Goal: Information Seeking & Learning: Learn about a topic

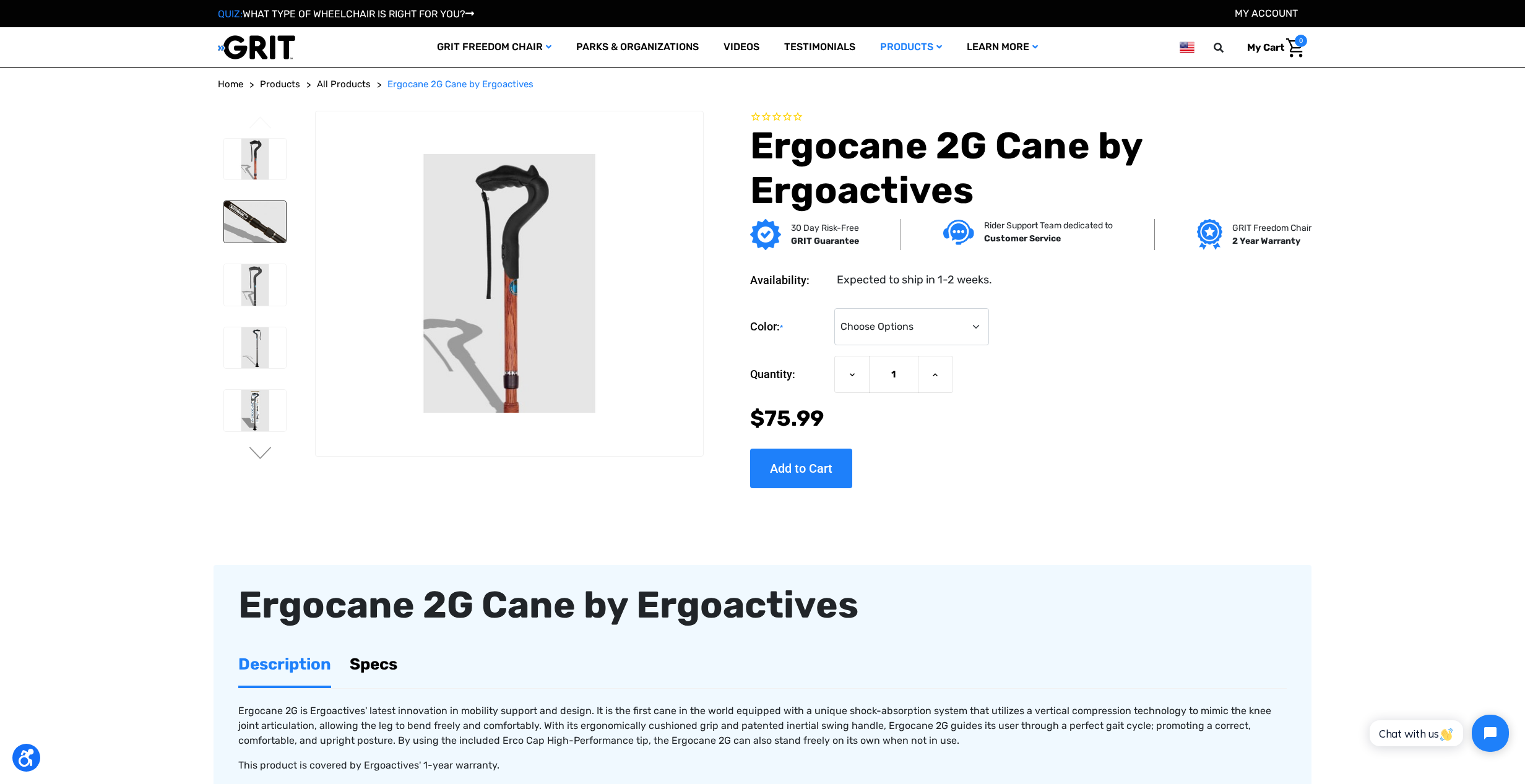
click at [247, 220] on img at bounding box center [255, 222] width 62 height 42
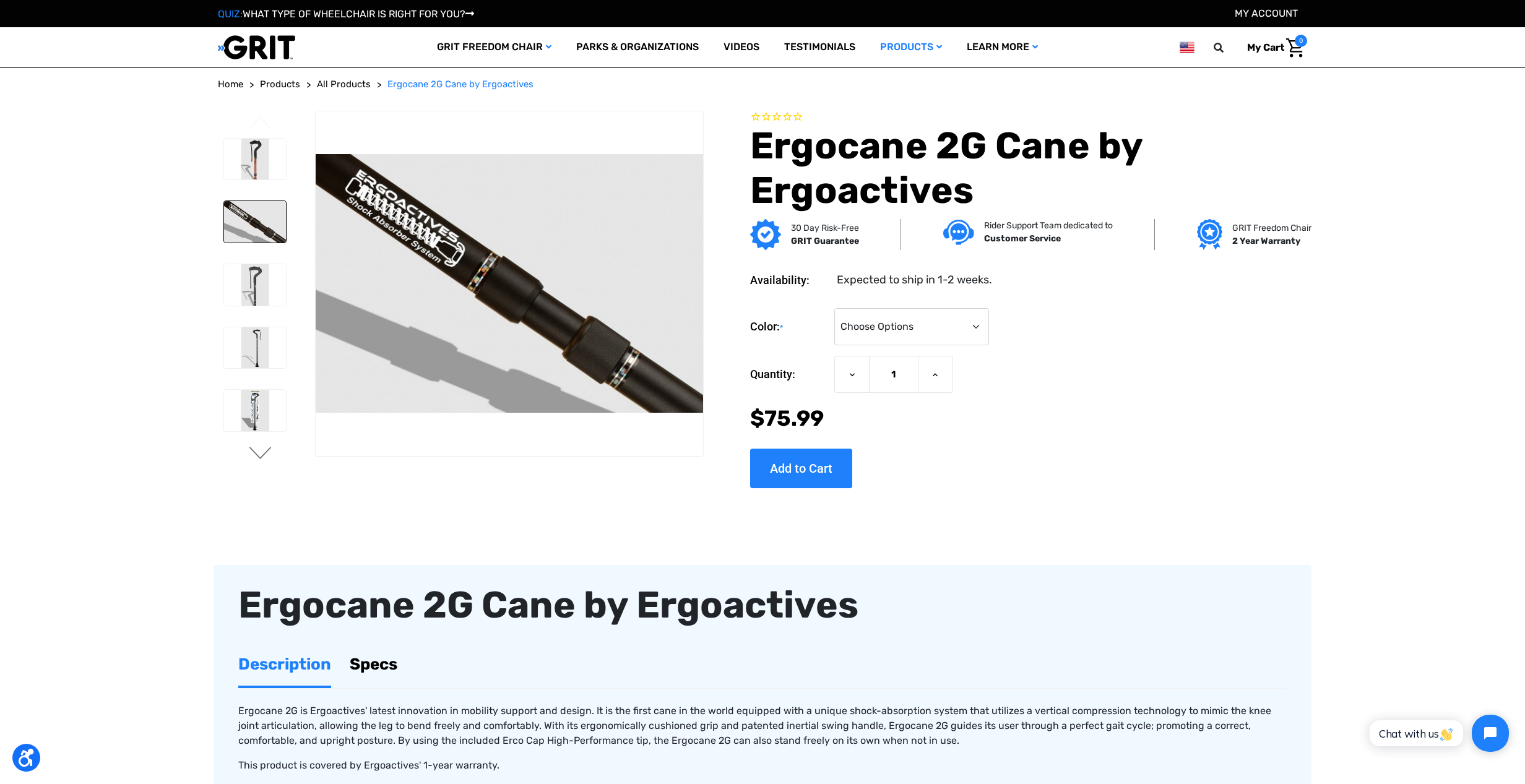
click at [258, 450] on button "Next" at bounding box center [260, 454] width 26 height 15
click at [260, 154] on img at bounding box center [255, 159] width 62 height 42
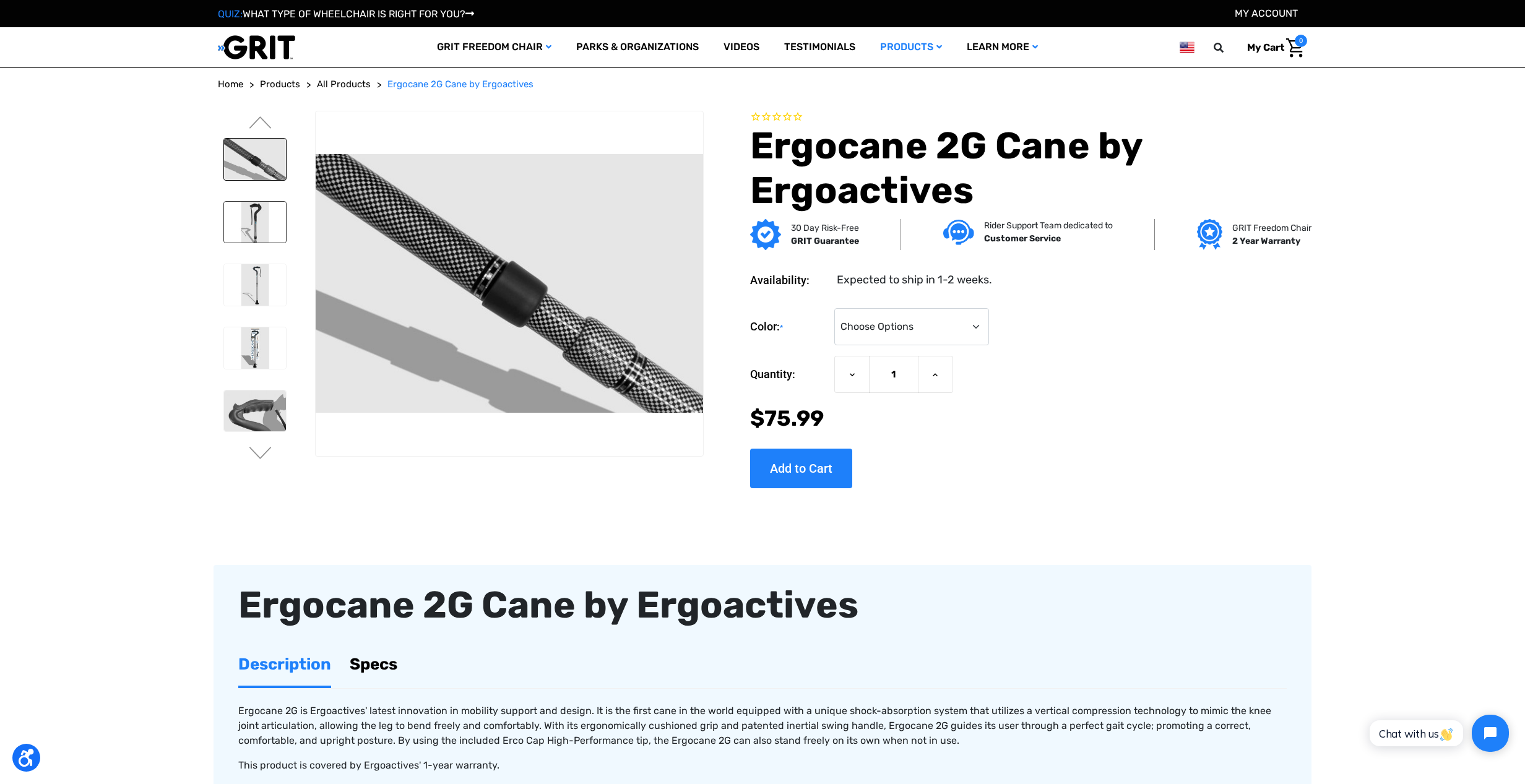
click at [258, 220] on img at bounding box center [255, 222] width 62 height 42
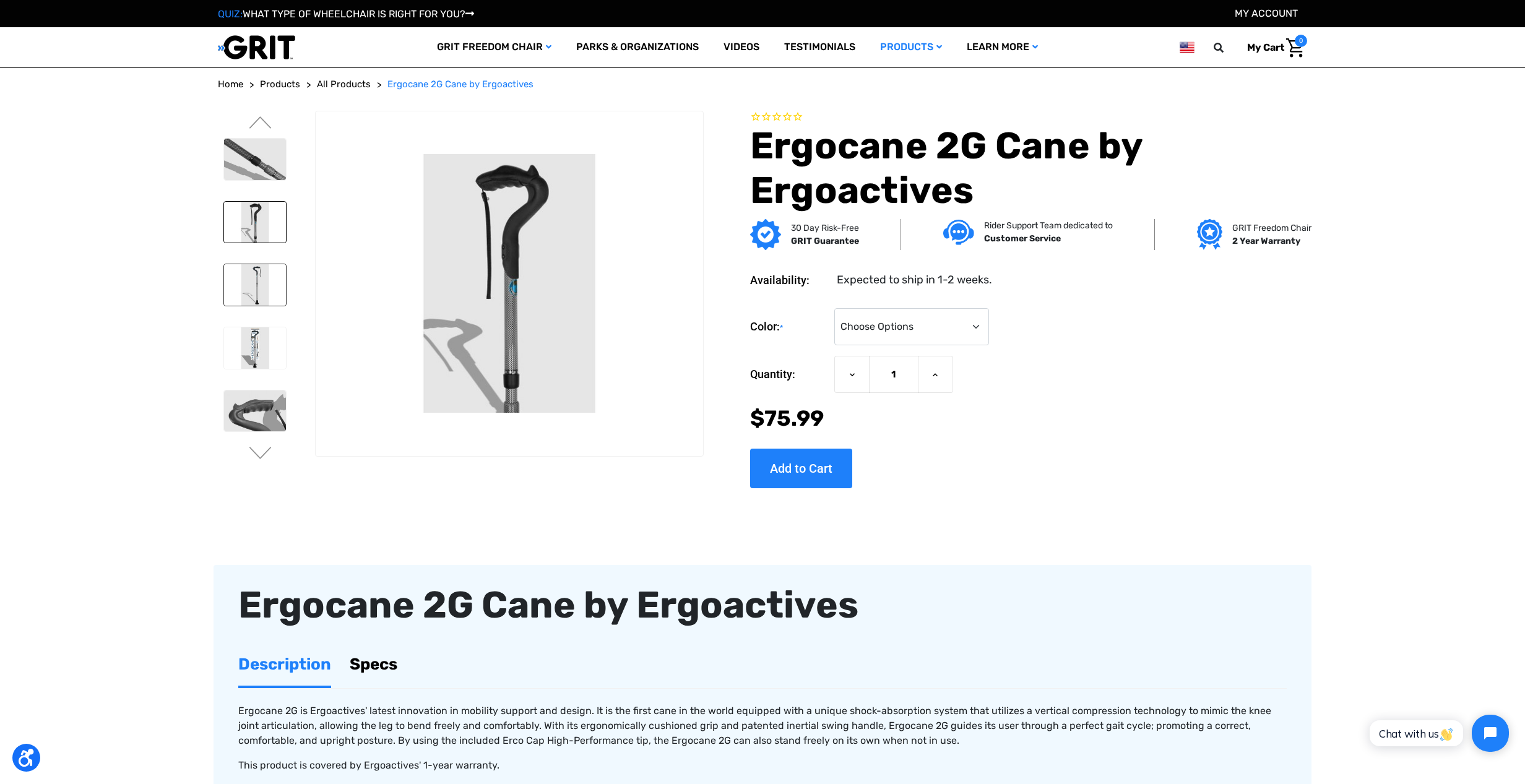
click at [258, 293] on img at bounding box center [255, 285] width 62 height 42
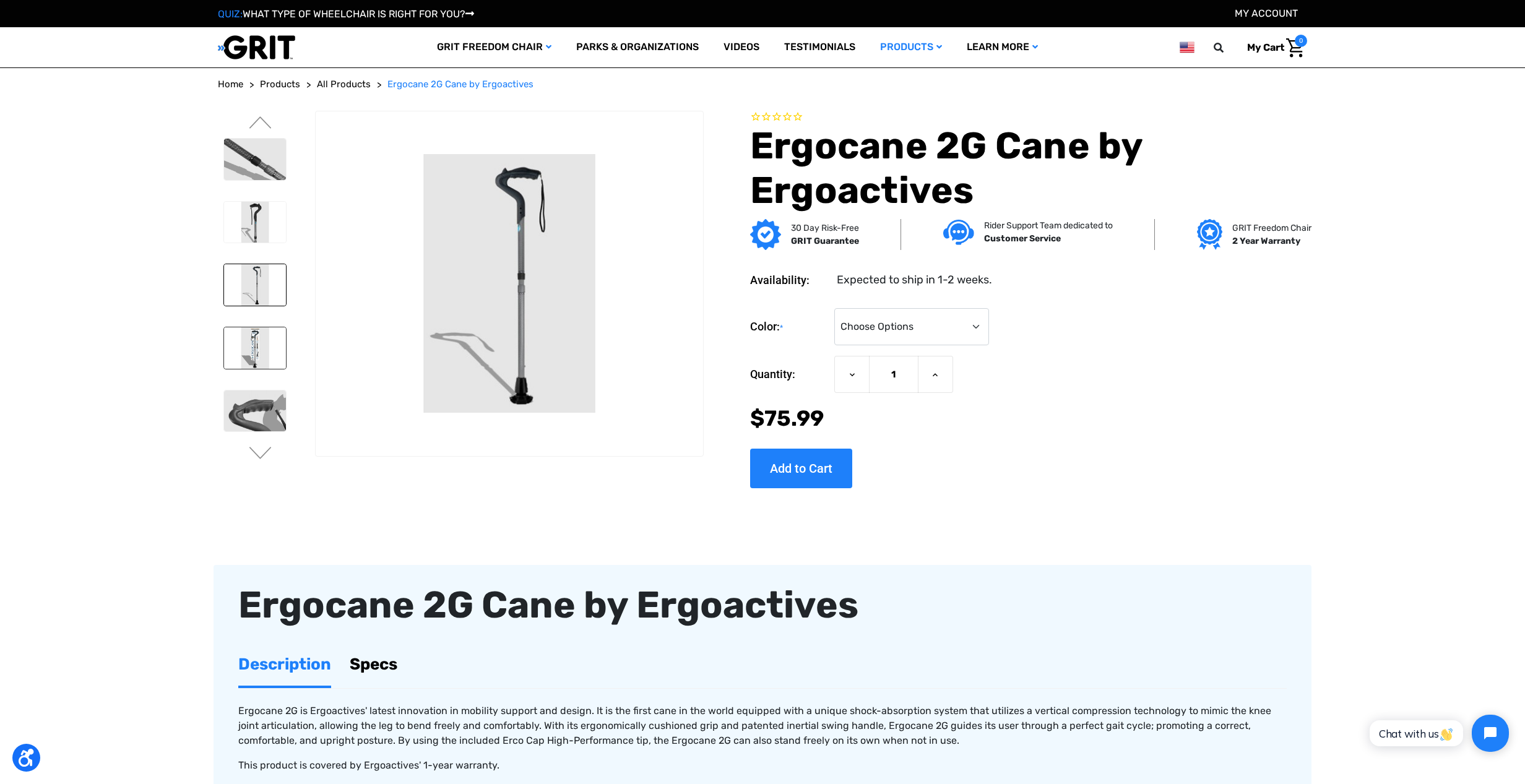
click at [255, 346] on img at bounding box center [255, 348] width 62 height 42
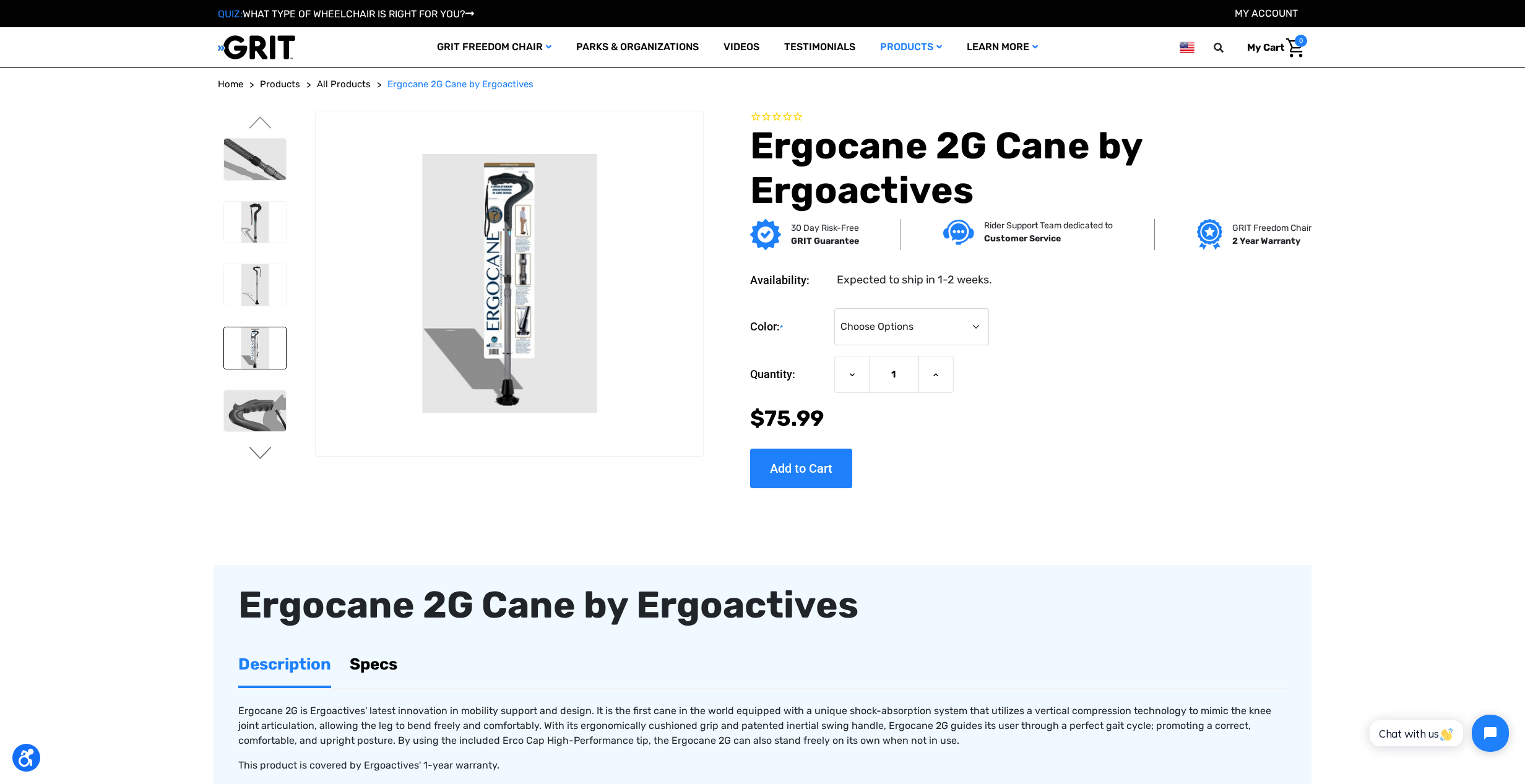
click at [261, 450] on button "Next" at bounding box center [260, 454] width 26 height 15
click at [256, 290] on img at bounding box center [255, 284] width 62 height 42
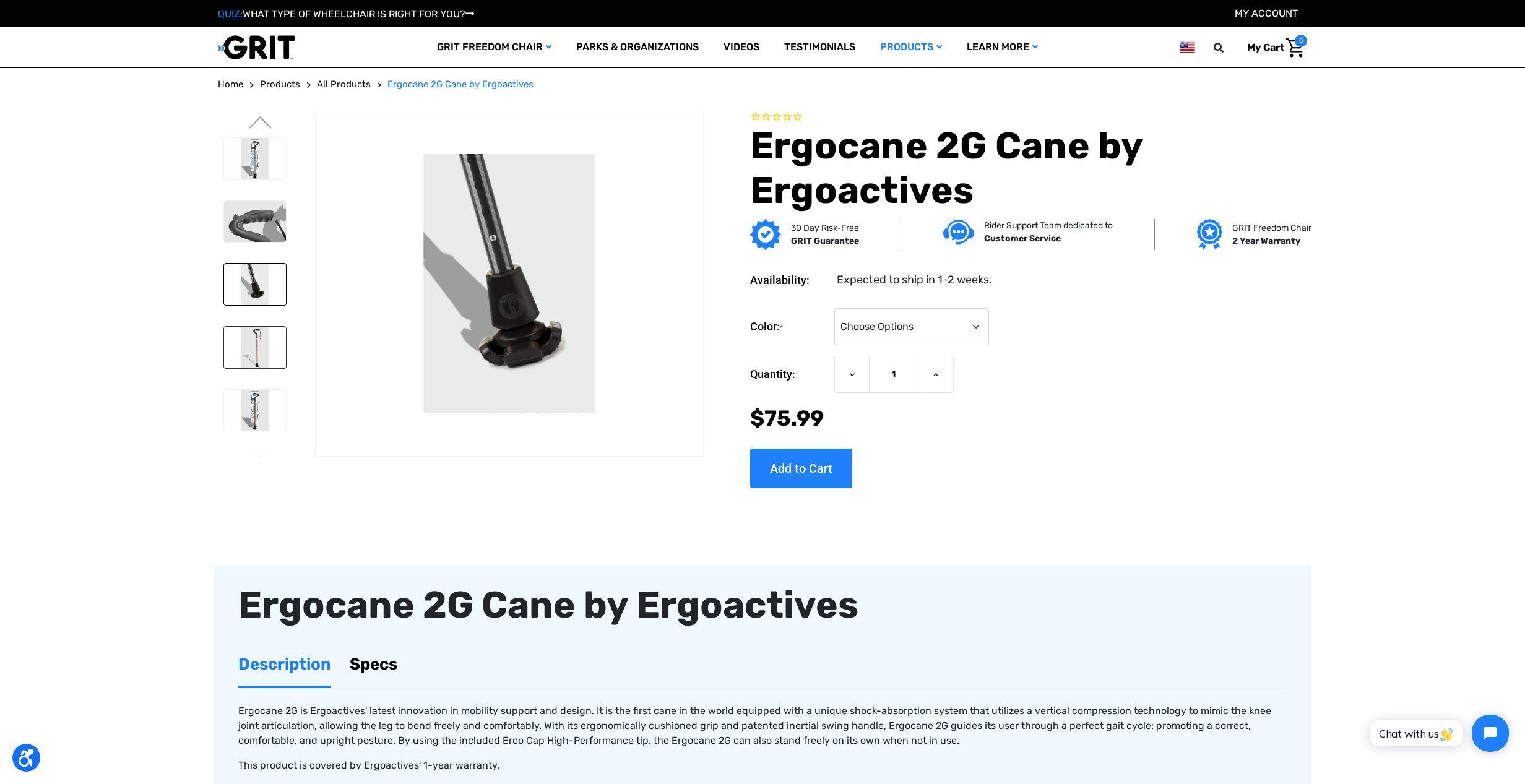
click at [251, 355] on img at bounding box center [255, 347] width 62 height 42
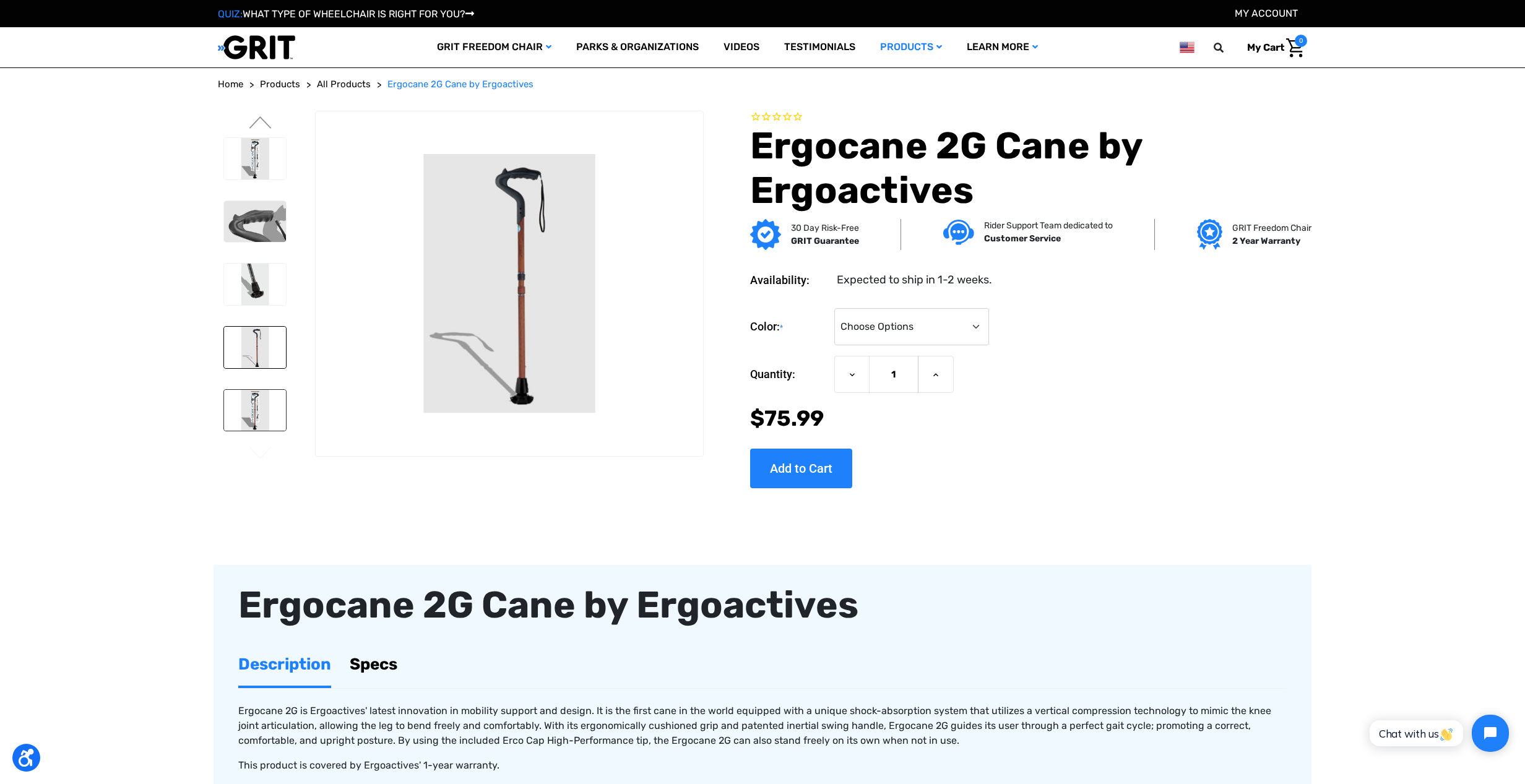
click at [244, 411] on img at bounding box center [255, 411] width 62 height 42
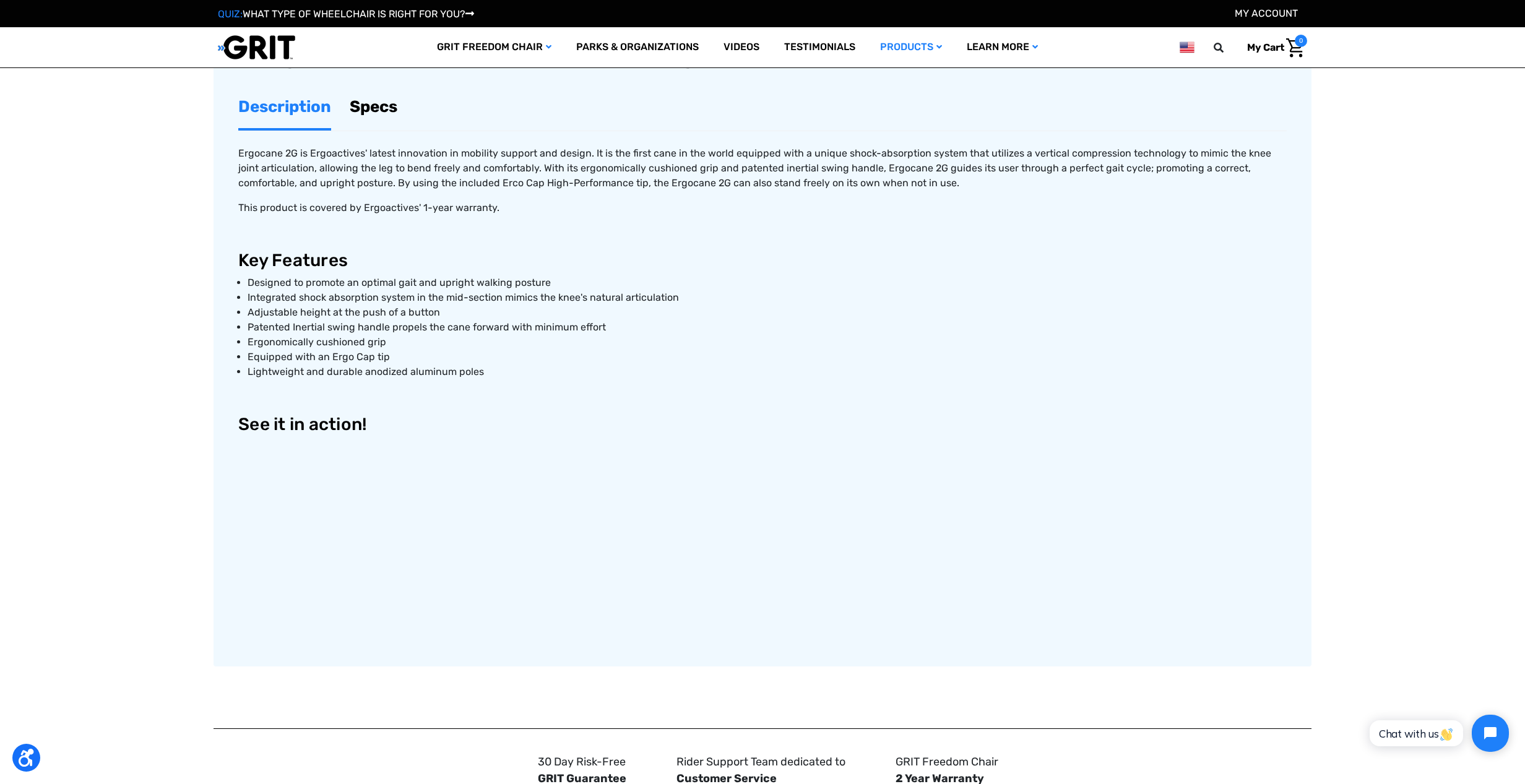
scroll to position [497, 0]
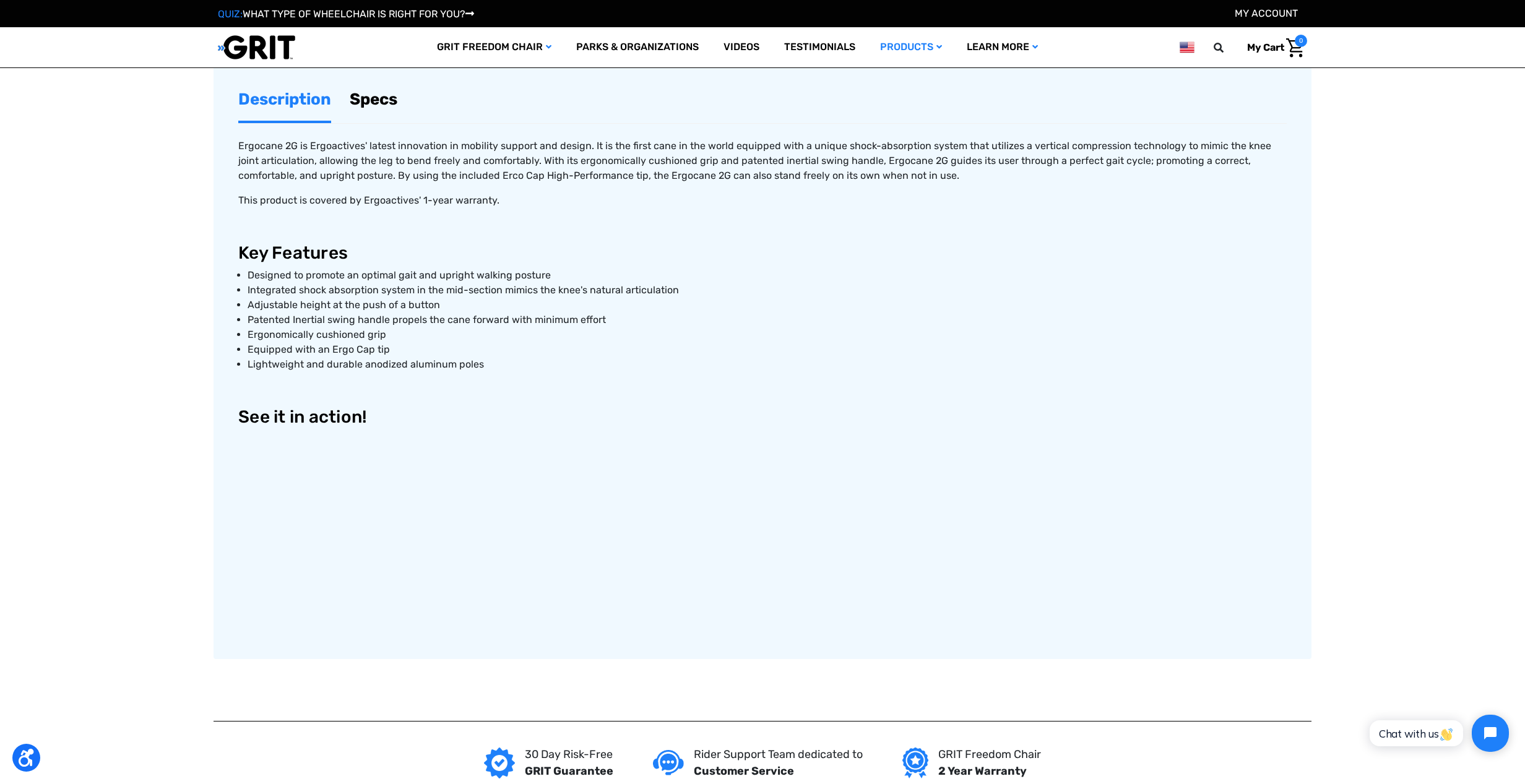
click at [361, 101] on link "Specs" at bounding box center [374, 99] width 48 height 42
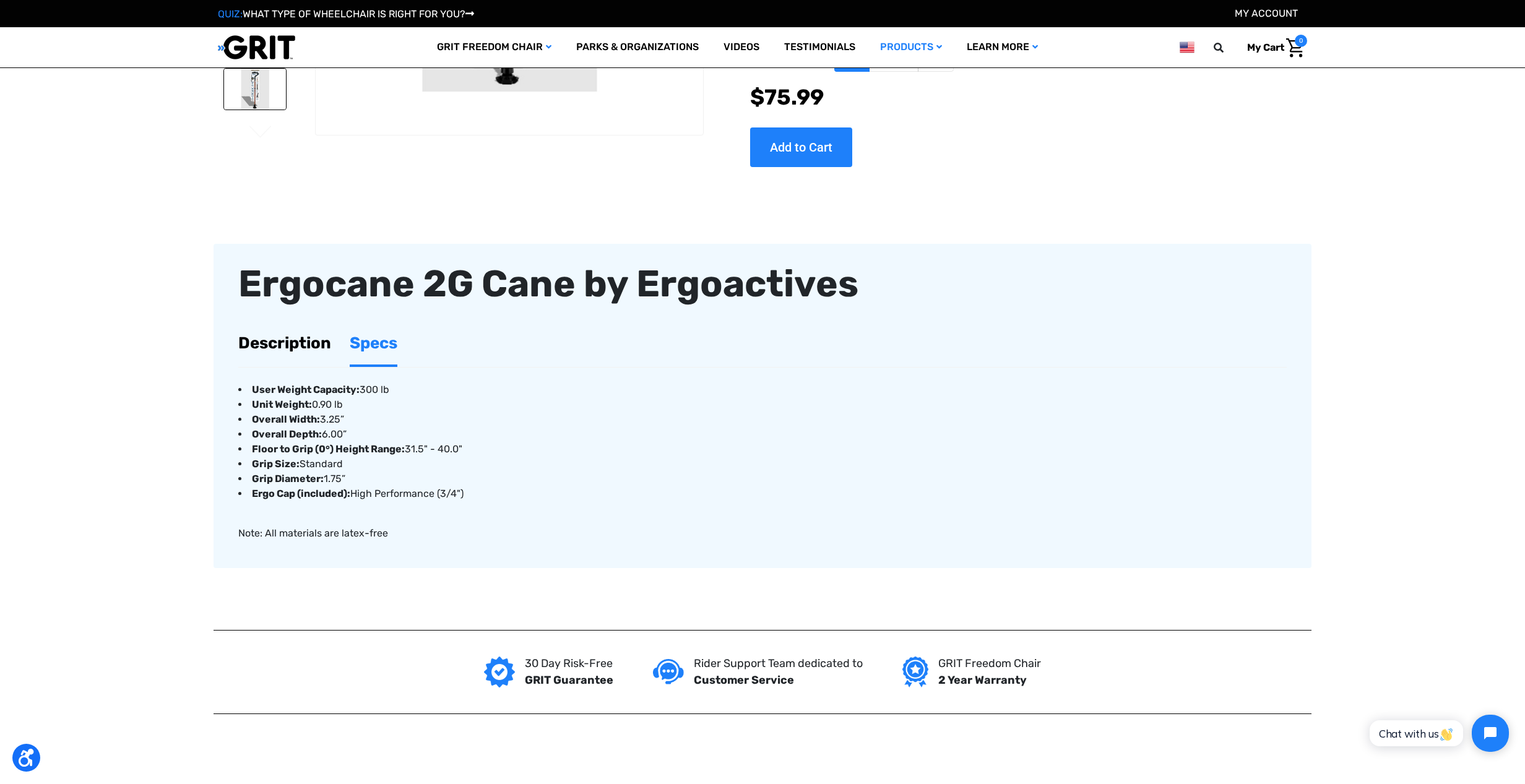
scroll to position [0, 0]
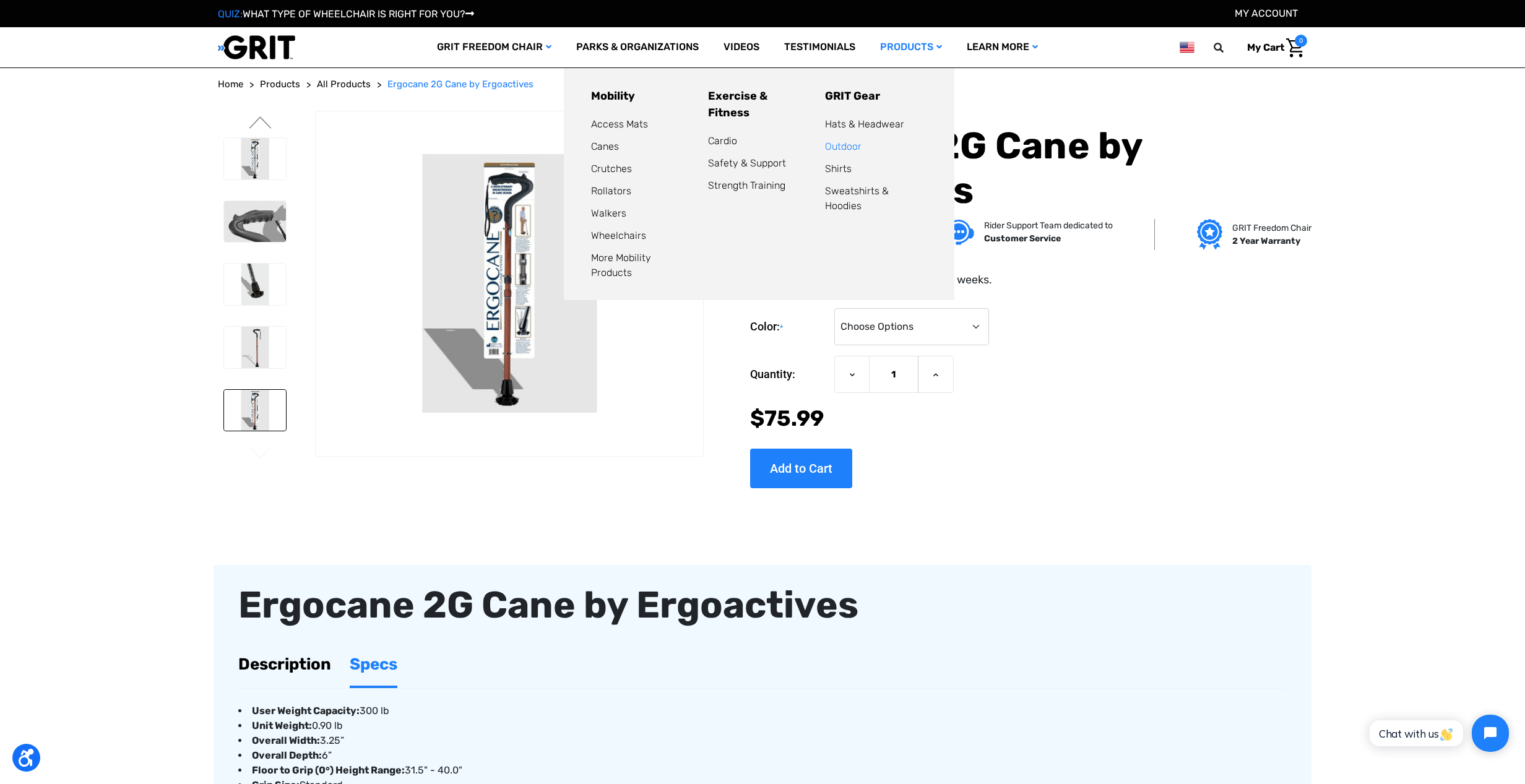
click at [843, 145] on link "Outdoor" at bounding box center [843, 147] width 36 height 12
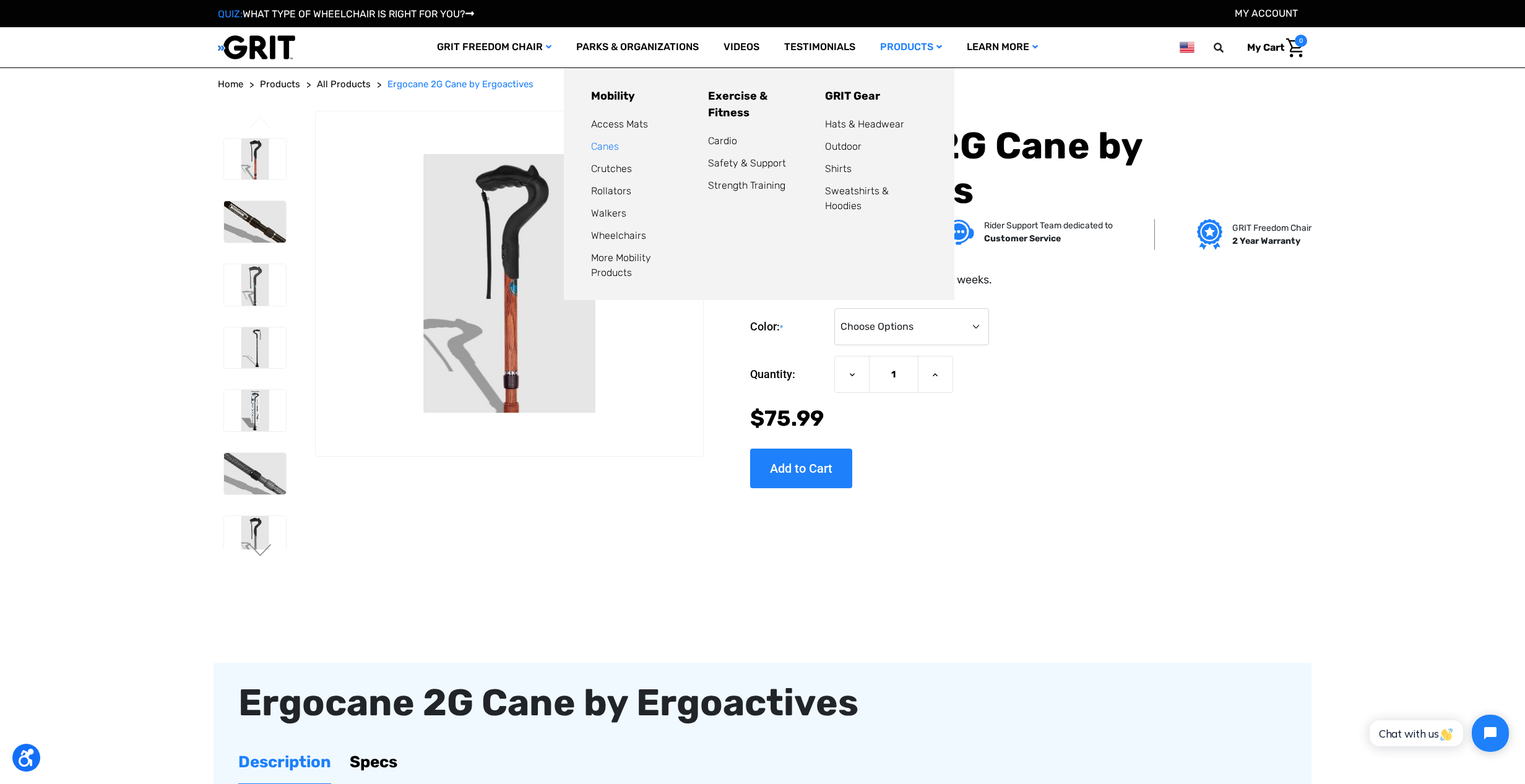
click at [610, 145] on link "Canes" at bounding box center [605, 147] width 28 height 12
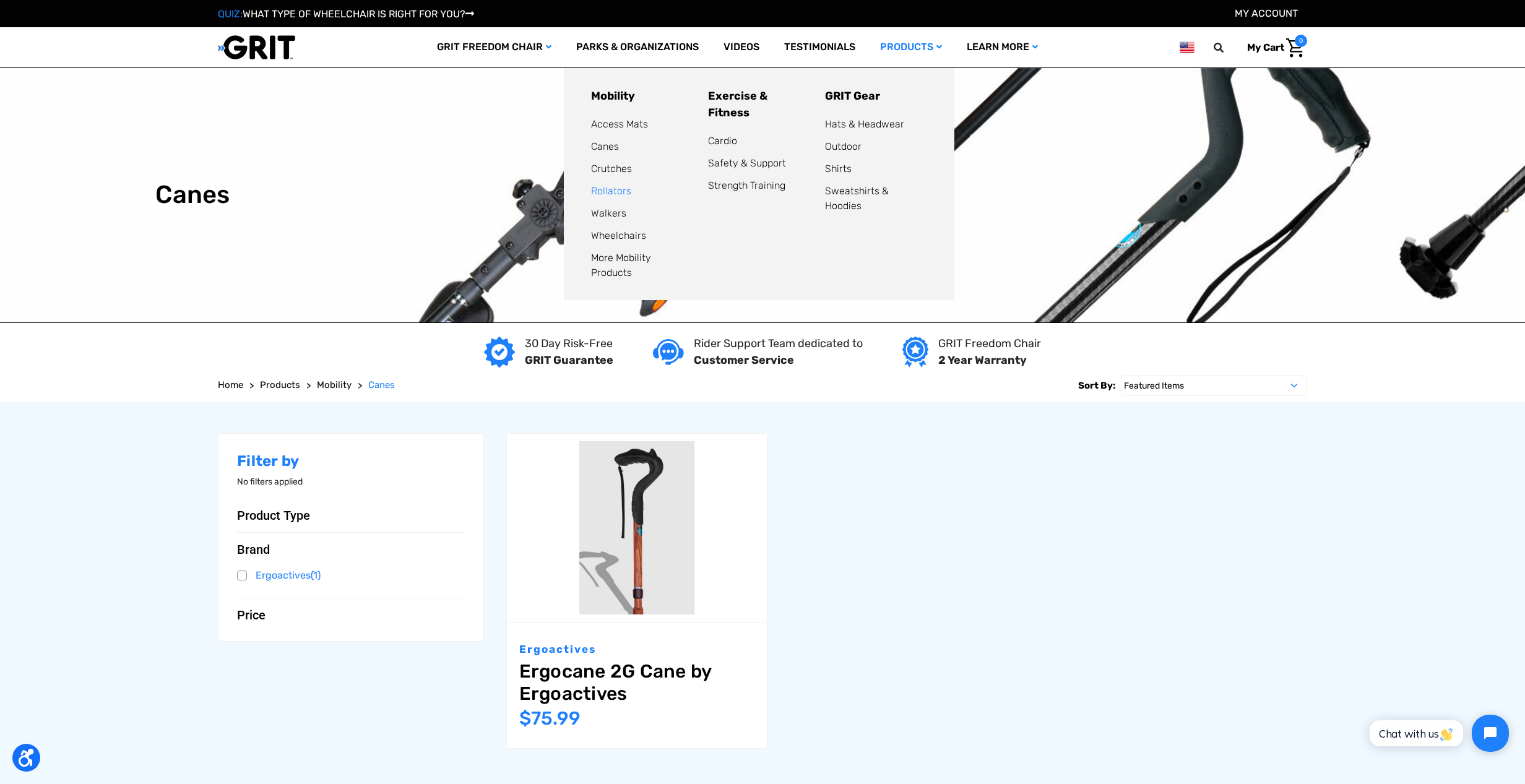
click at [623, 193] on link "Rollators" at bounding box center [611, 191] width 40 height 12
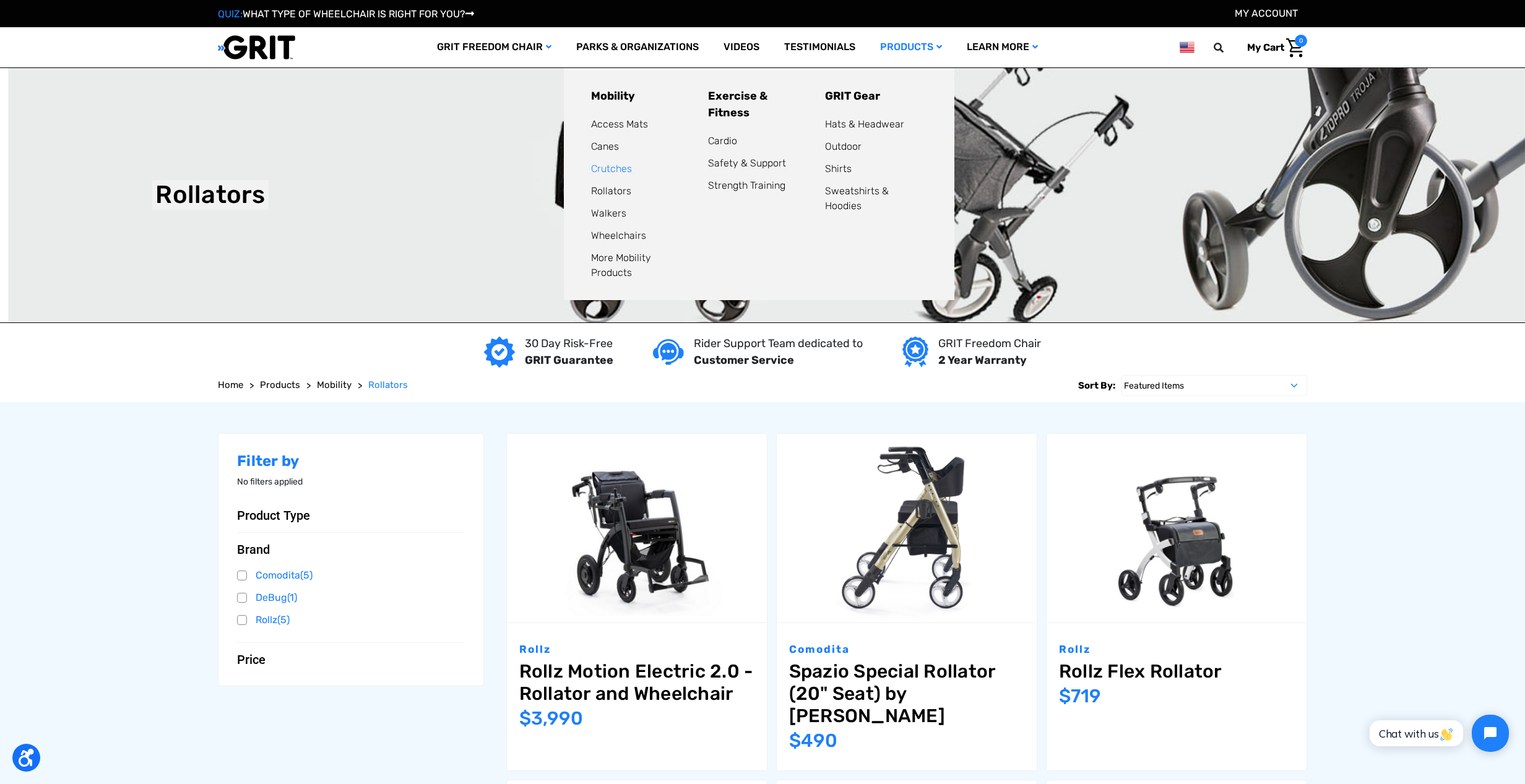
click at [609, 169] on link "Crutches" at bounding box center [612, 169] width 41 height 12
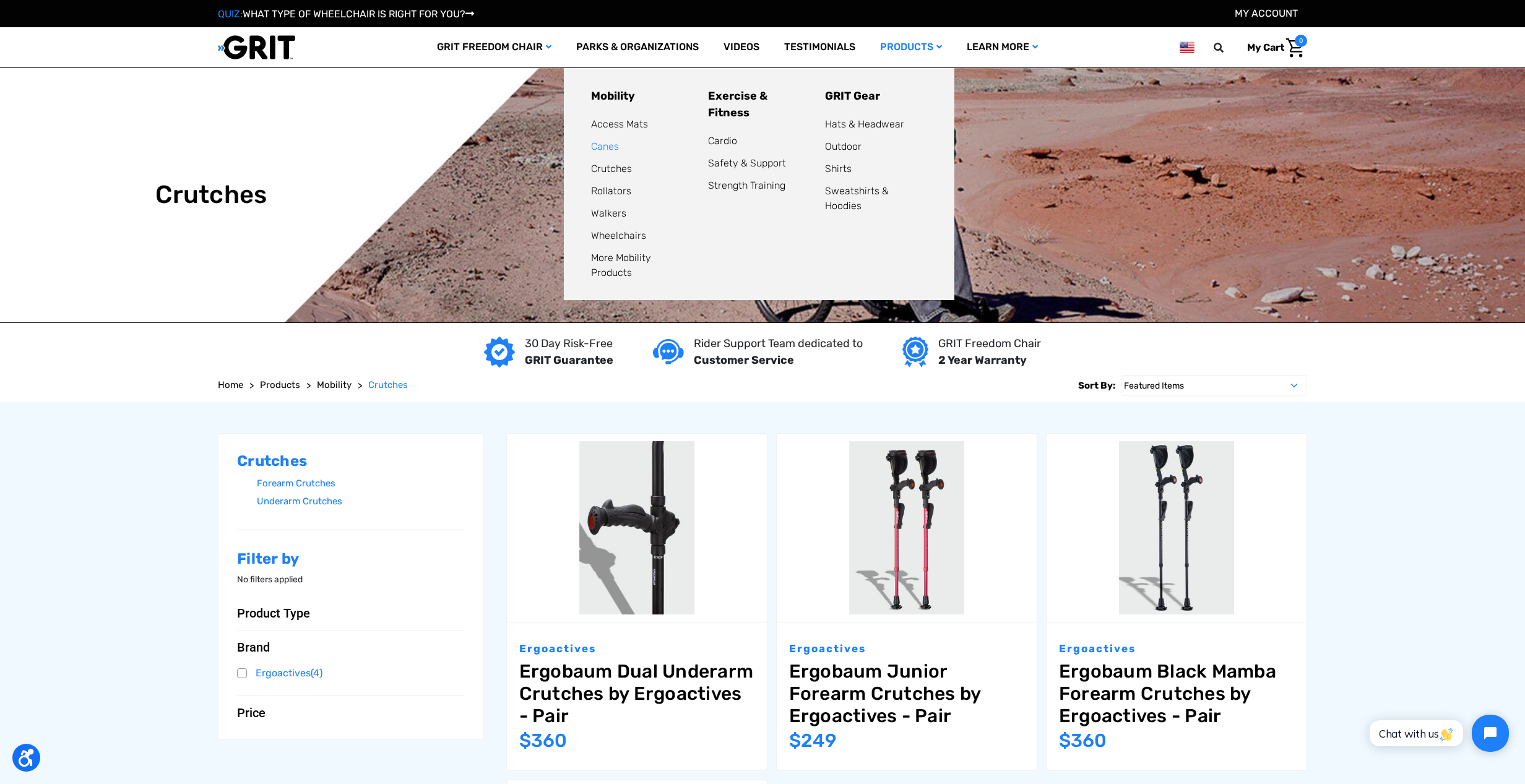
click at [609, 143] on link "Canes" at bounding box center [605, 147] width 28 height 12
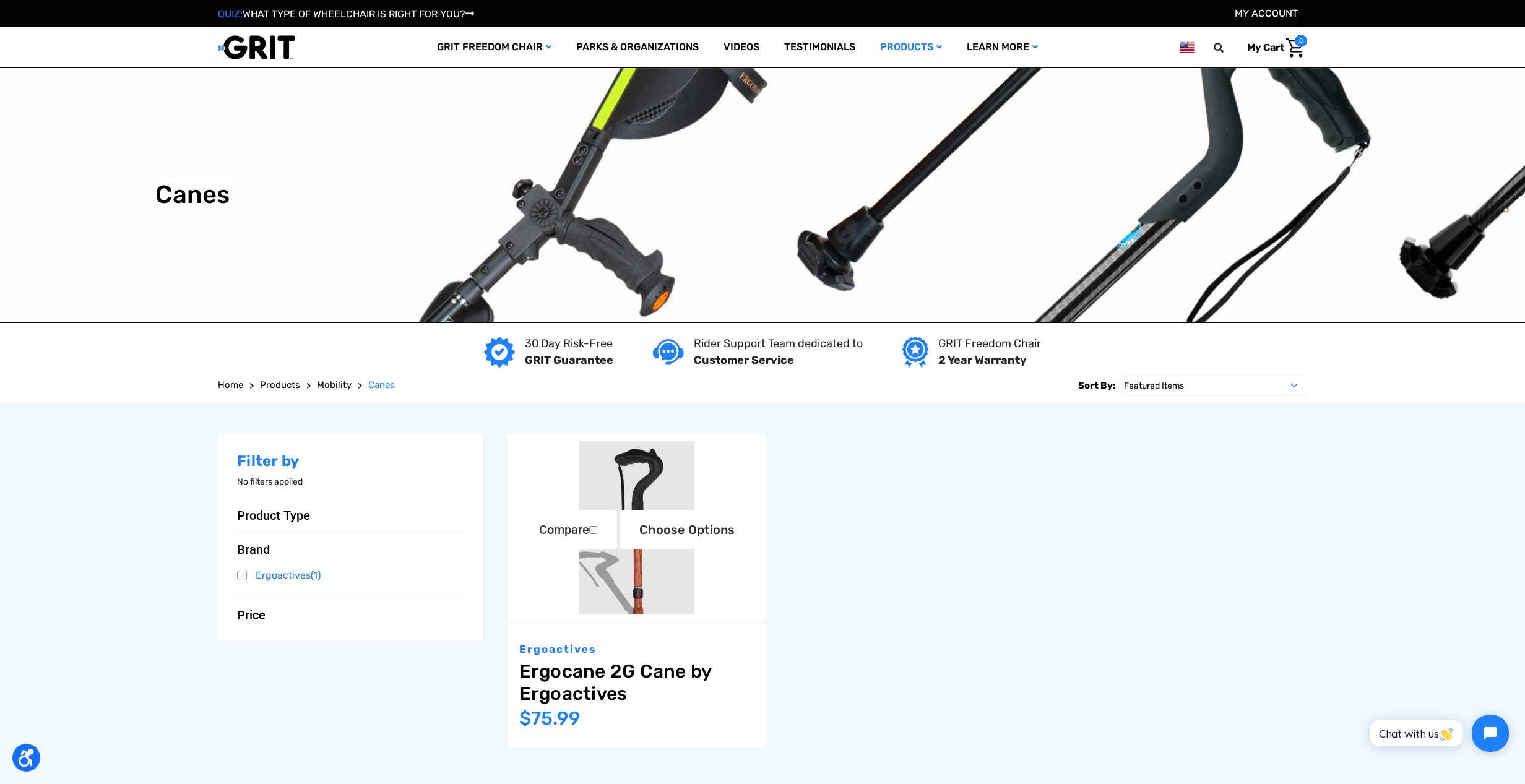
click at [651, 473] on img "Ergocane 2G Cane by Ergoactives,$75.99\a" at bounding box center [637, 528] width 260 height 173
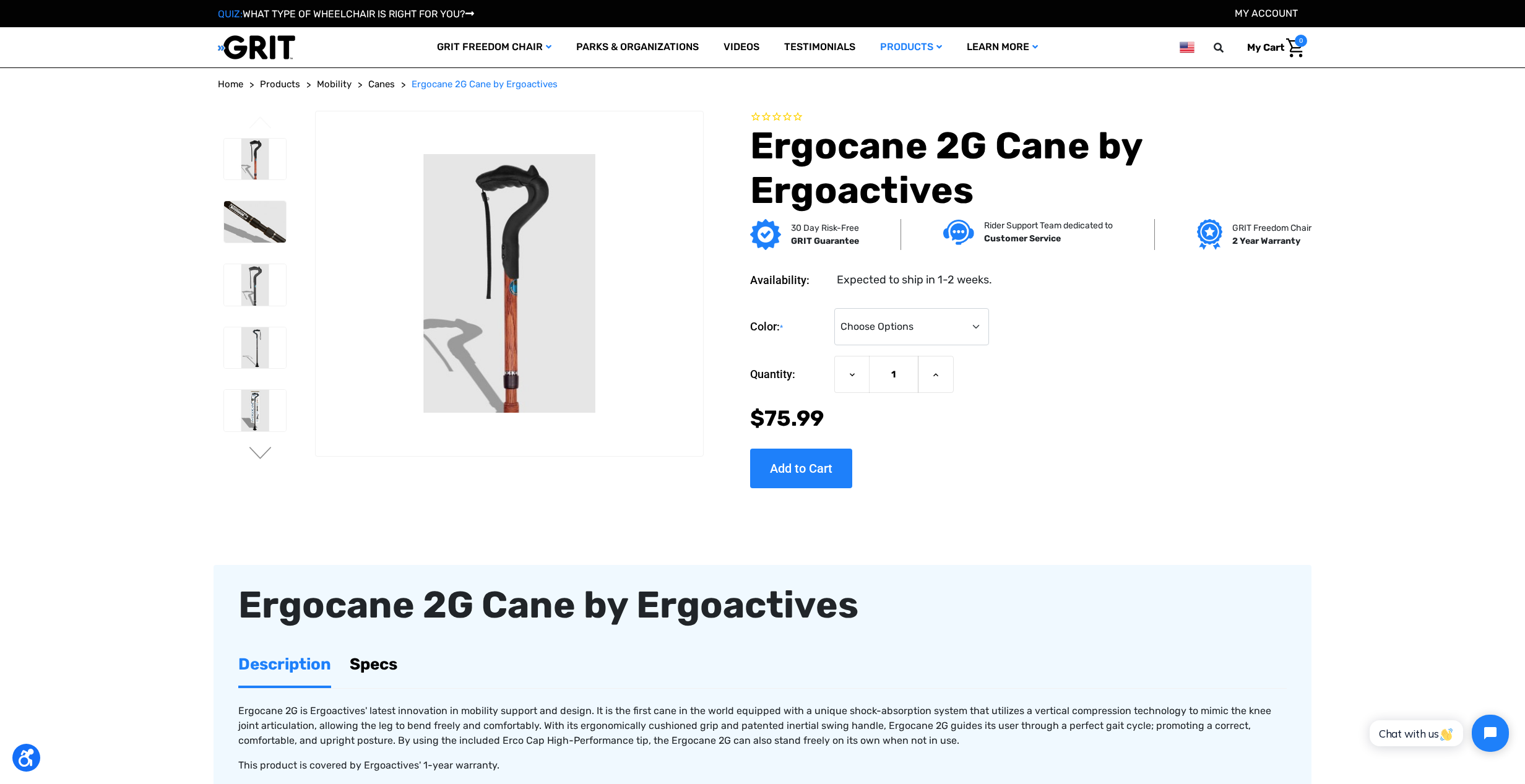
click at [384, 671] on link "Specs" at bounding box center [374, 665] width 48 height 42
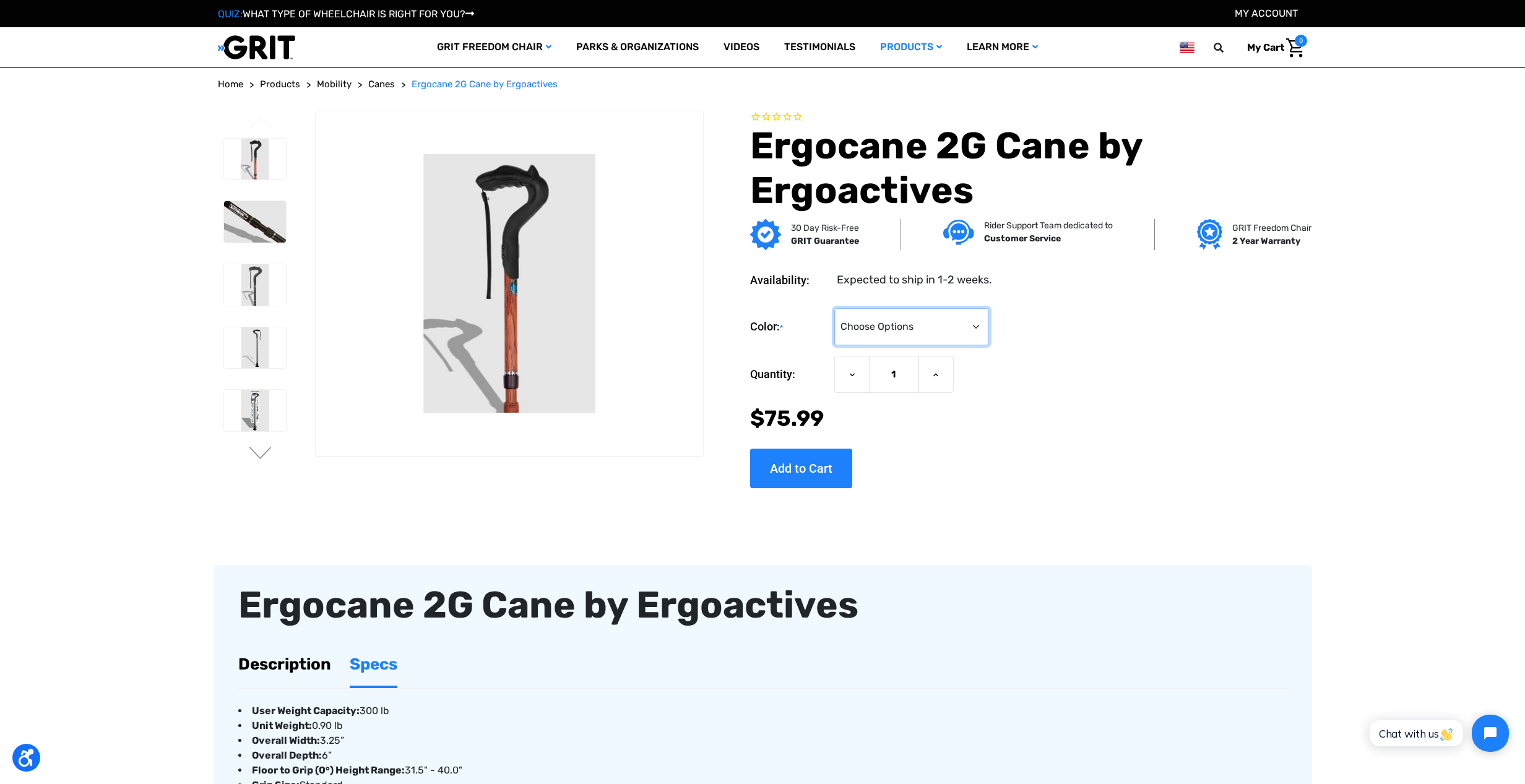
click at [977, 330] on select "Choose Options Black Wood Carbon Checkered" at bounding box center [912, 327] width 155 height 37
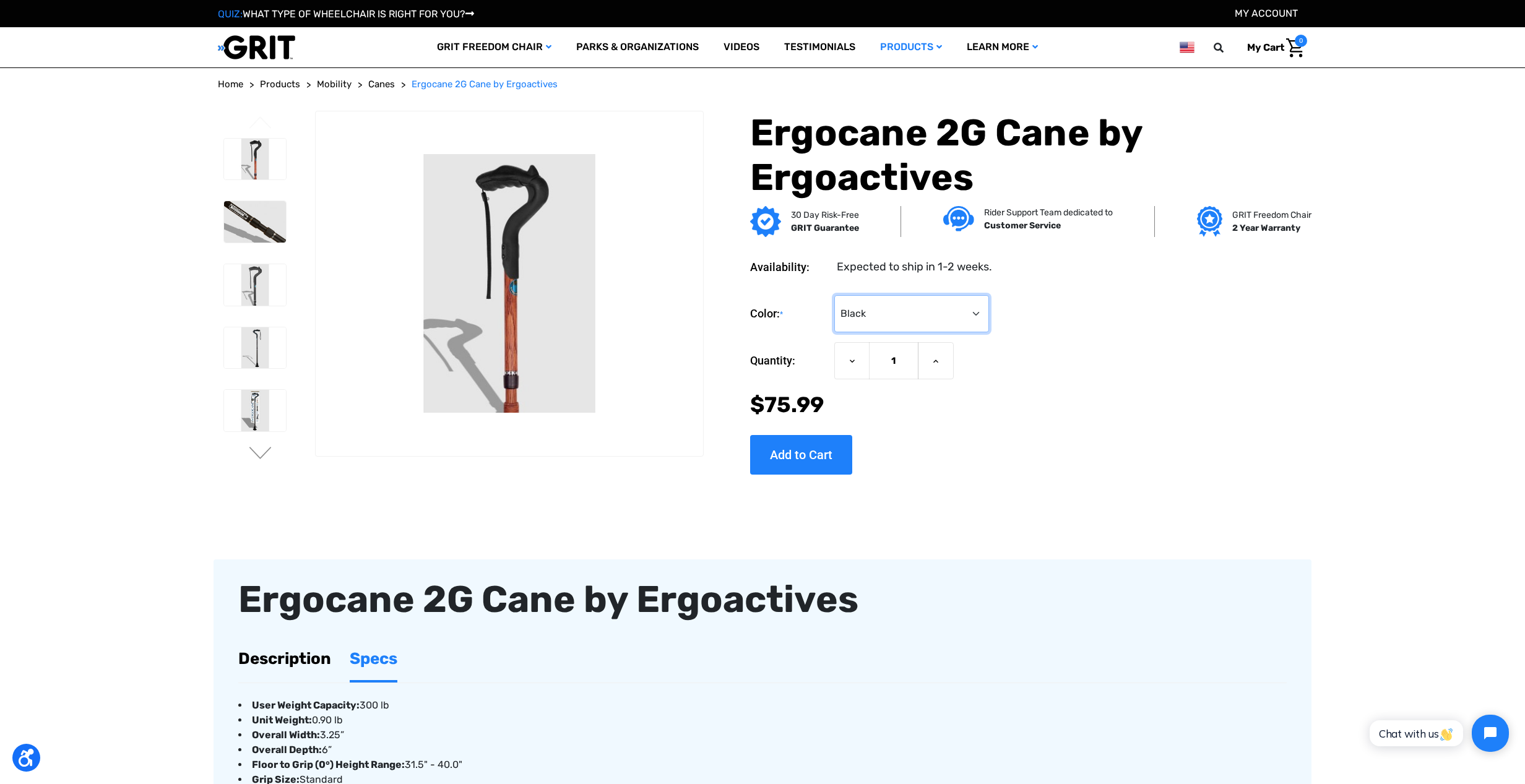
click at [973, 314] on select "Choose Options Black Wood Carbon Checkered" at bounding box center [912, 313] width 155 height 37
select select "576"
click at [254, 286] on img at bounding box center [255, 285] width 62 height 42
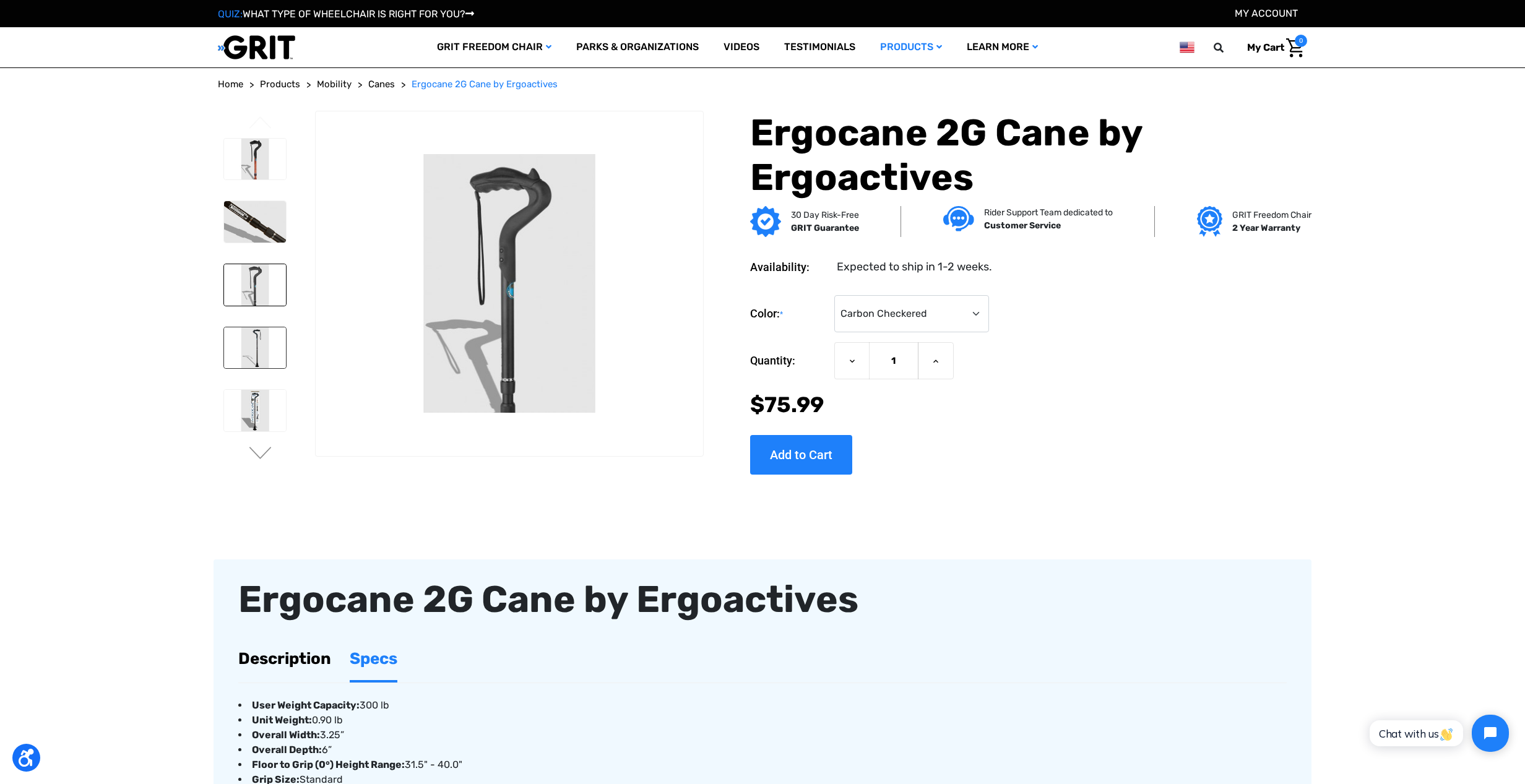
click at [268, 349] on img at bounding box center [255, 348] width 62 height 42
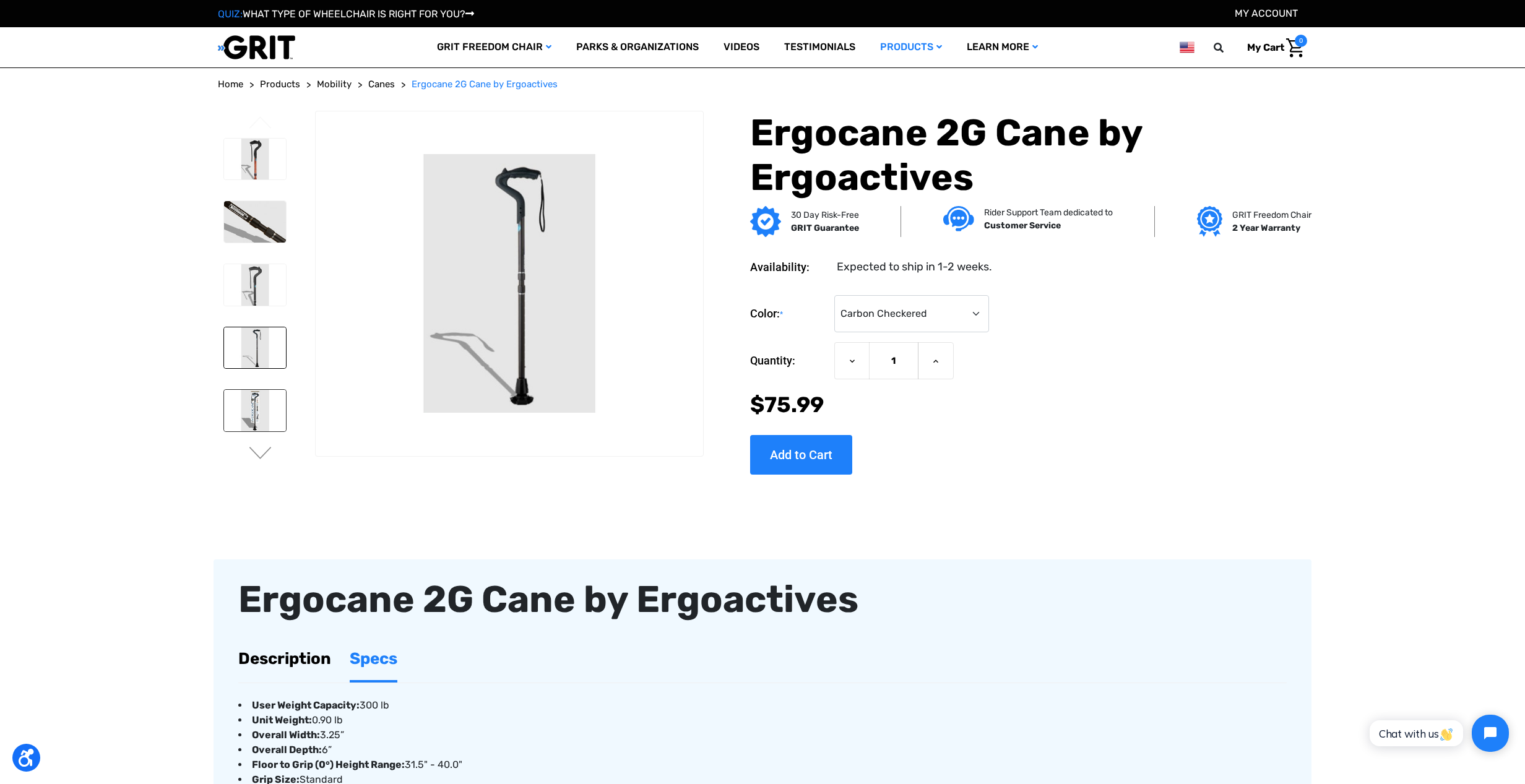
click at [253, 409] on img at bounding box center [255, 411] width 62 height 42
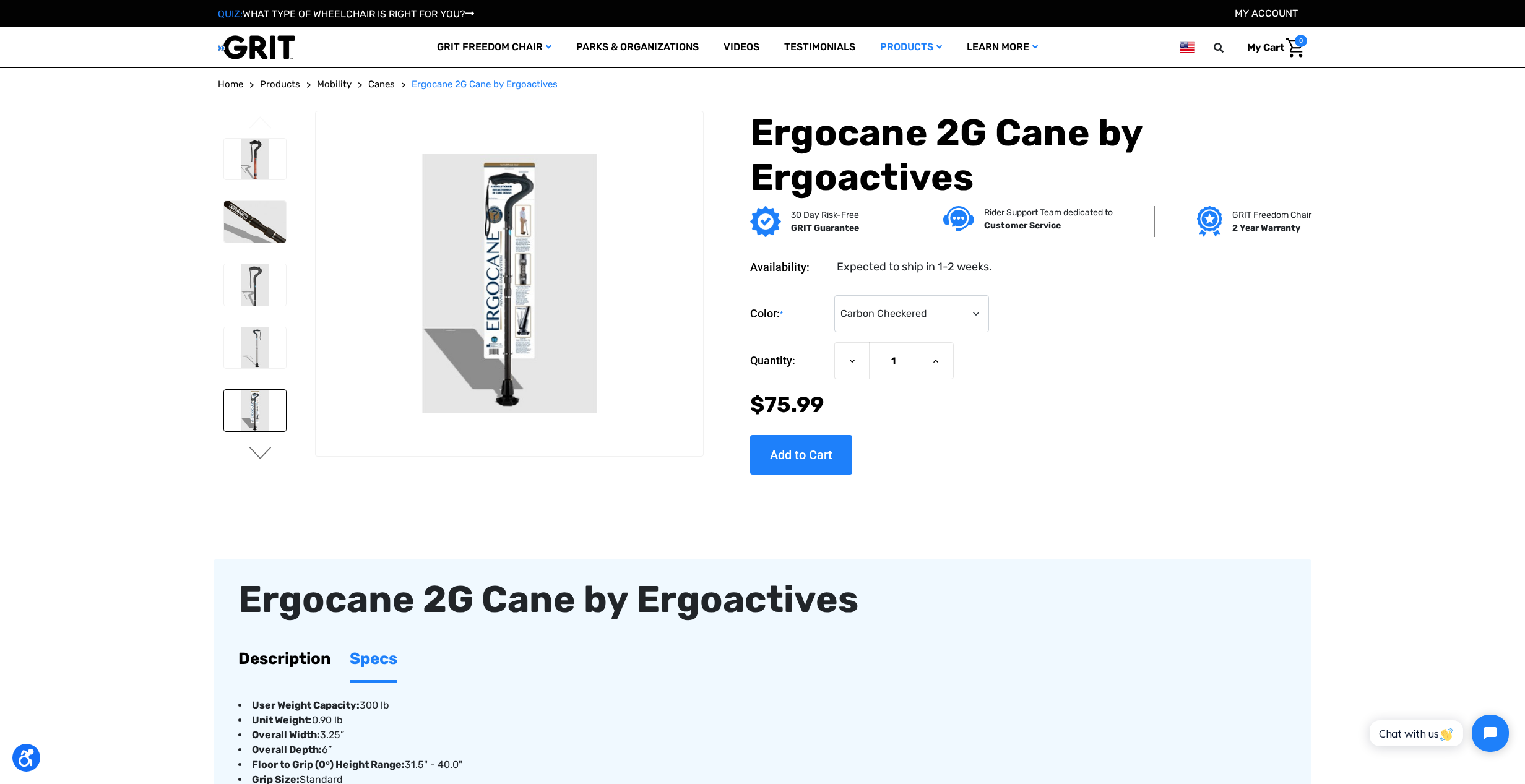
click at [251, 456] on button "Next" at bounding box center [260, 454] width 26 height 15
click at [250, 231] on img at bounding box center [255, 223] width 62 height 42
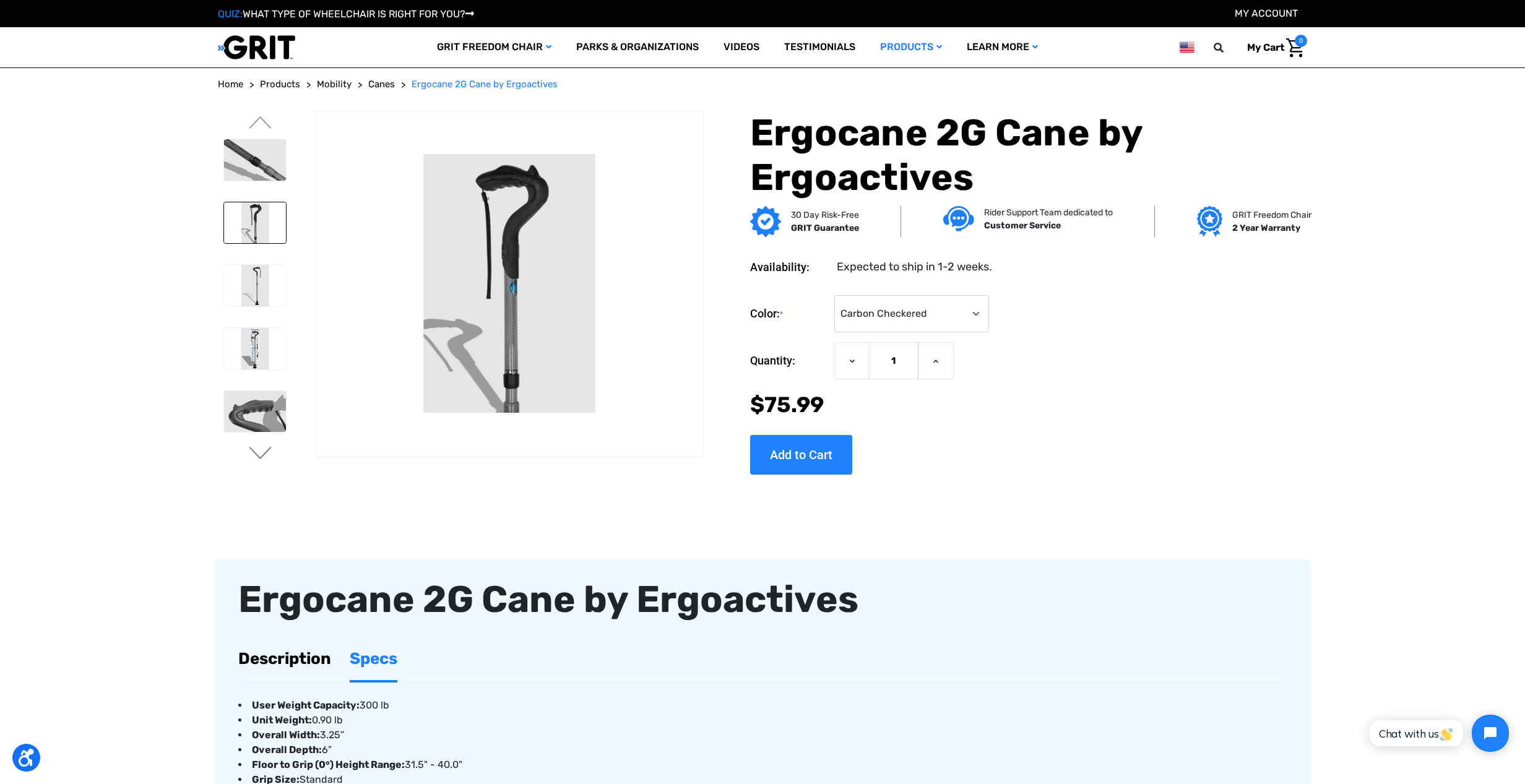
click at [267, 451] on button "Next" at bounding box center [260, 454] width 26 height 15
click at [265, 237] on img at bounding box center [255, 223] width 62 height 42
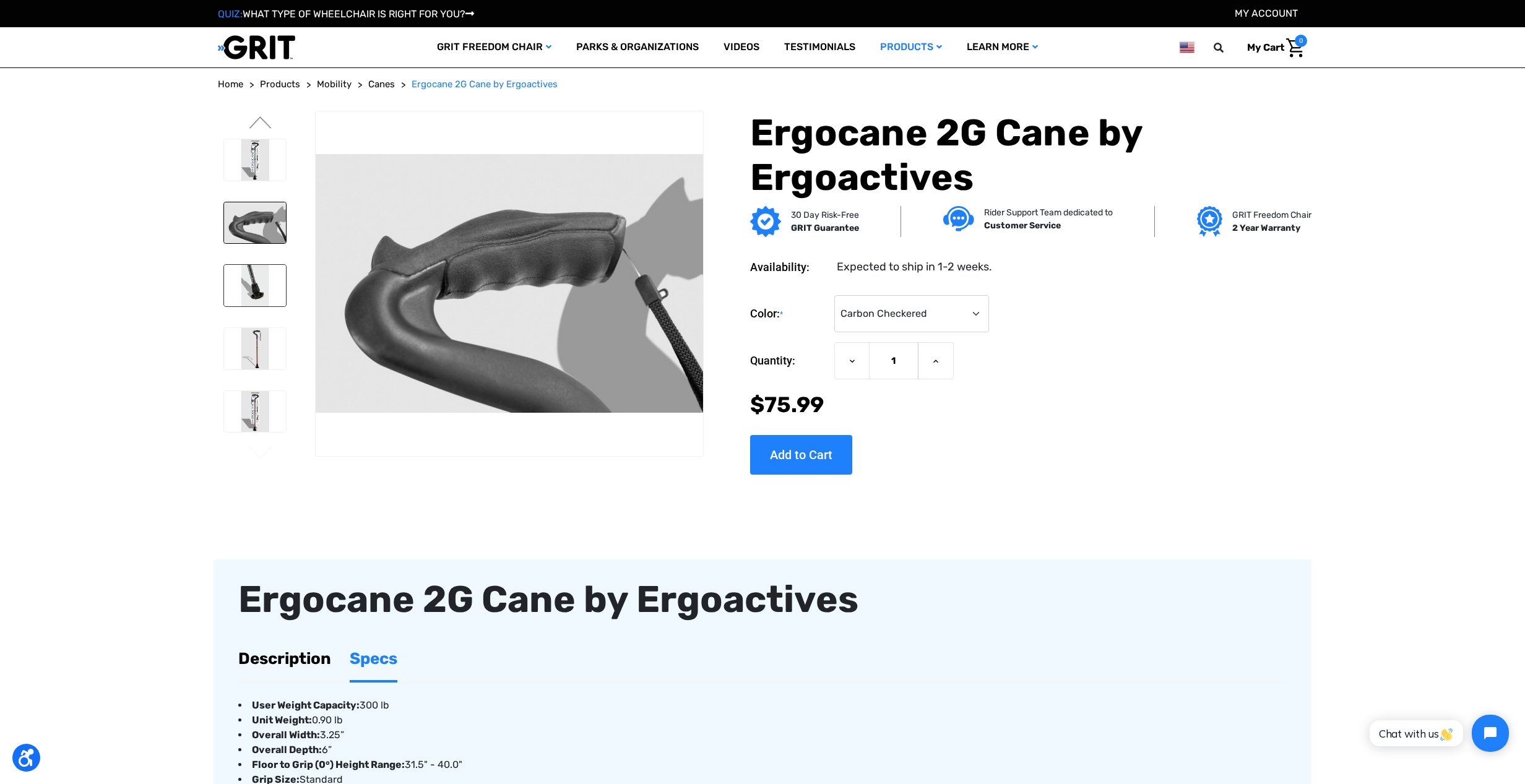
click at [261, 301] on img at bounding box center [255, 285] width 62 height 42
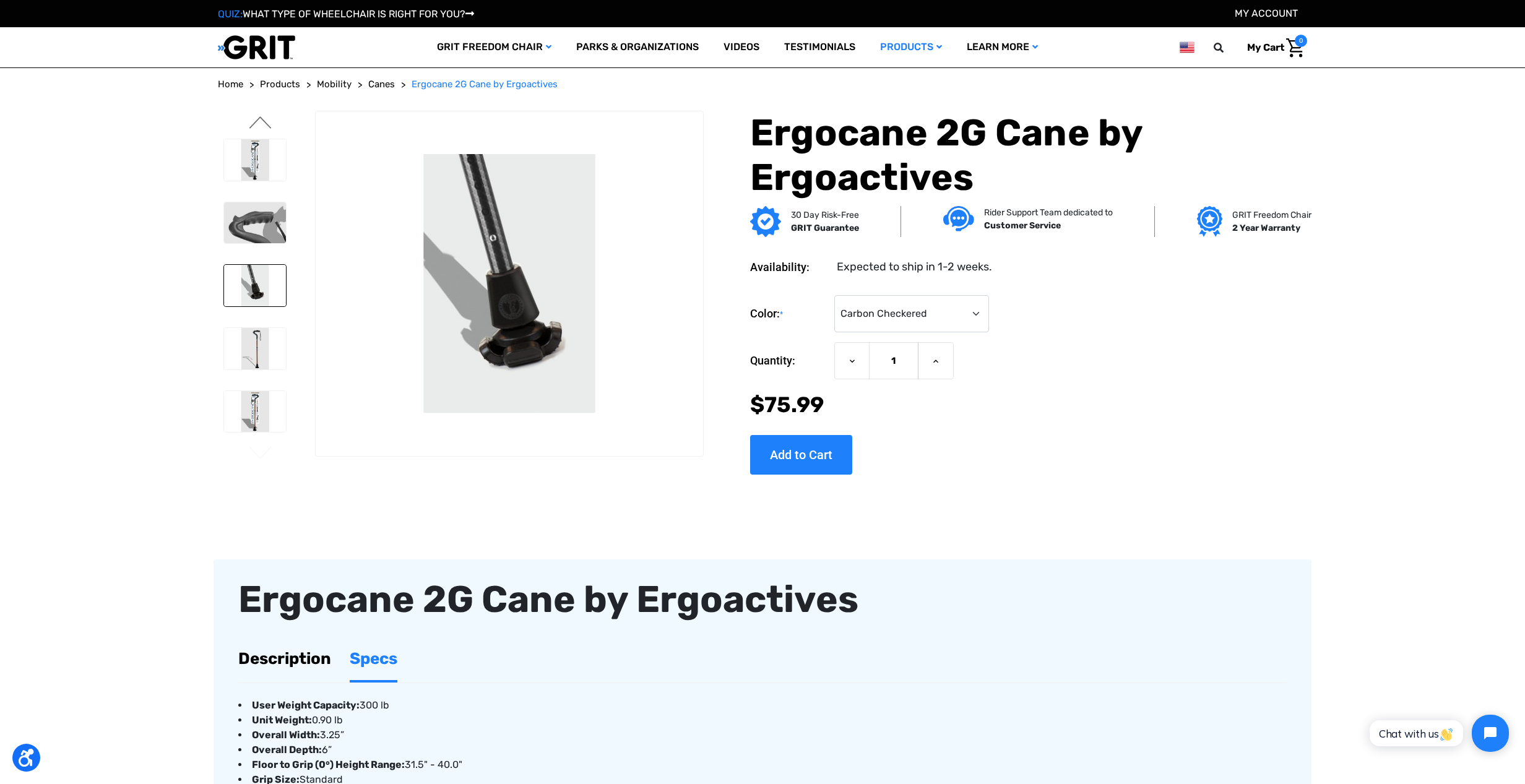
click at [250, 121] on button "Previous" at bounding box center [260, 124] width 26 height 15
click at [253, 120] on button "Previous" at bounding box center [260, 124] width 26 height 15
click at [253, 119] on button "Previous" at bounding box center [260, 124] width 26 height 15
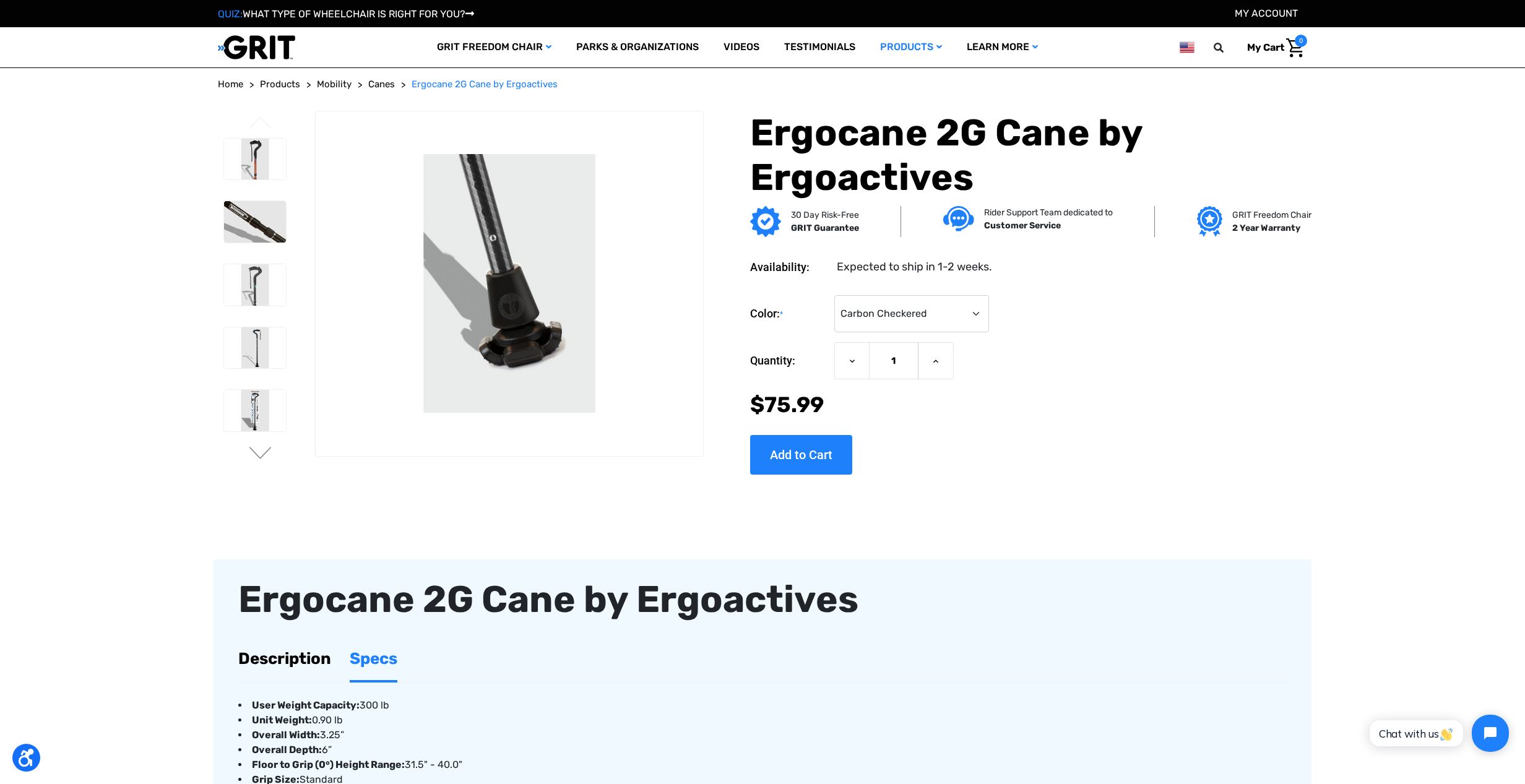
click at [259, 119] on button "Previous" at bounding box center [260, 124] width 26 height 15
click at [256, 159] on img at bounding box center [255, 159] width 62 height 42
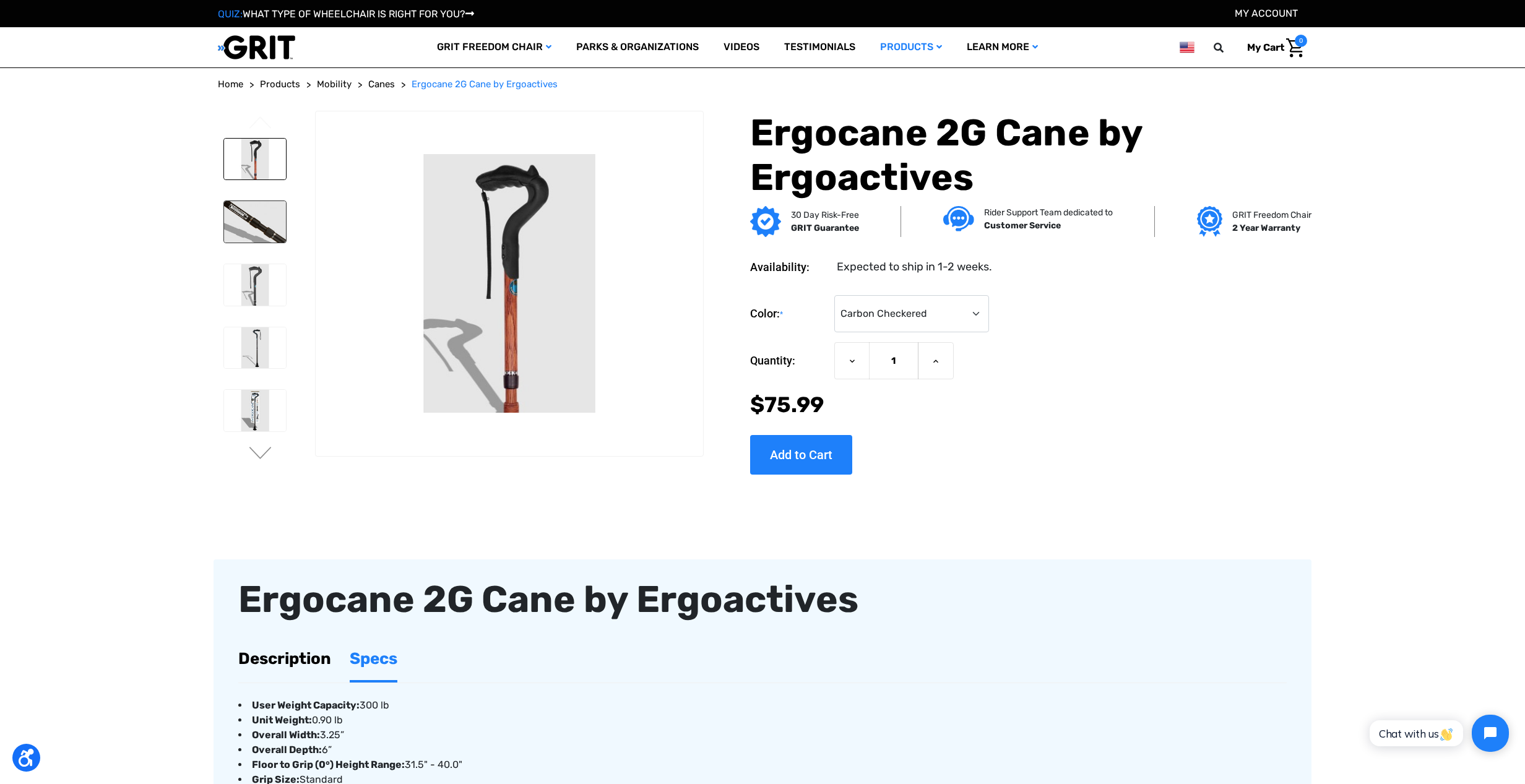
click at [260, 220] on img at bounding box center [255, 222] width 62 height 42
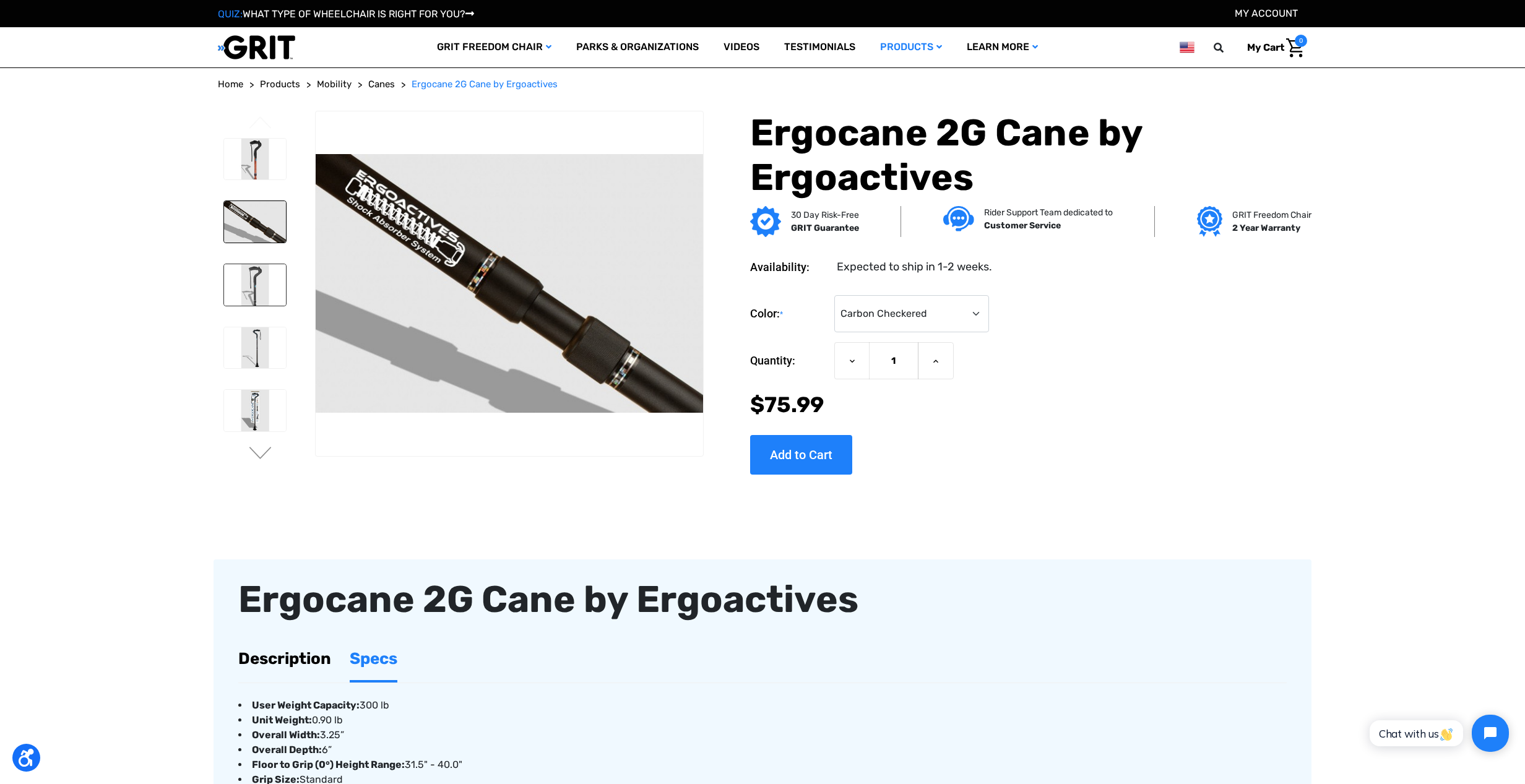
click at [261, 265] on img at bounding box center [255, 285] width 62 height 42
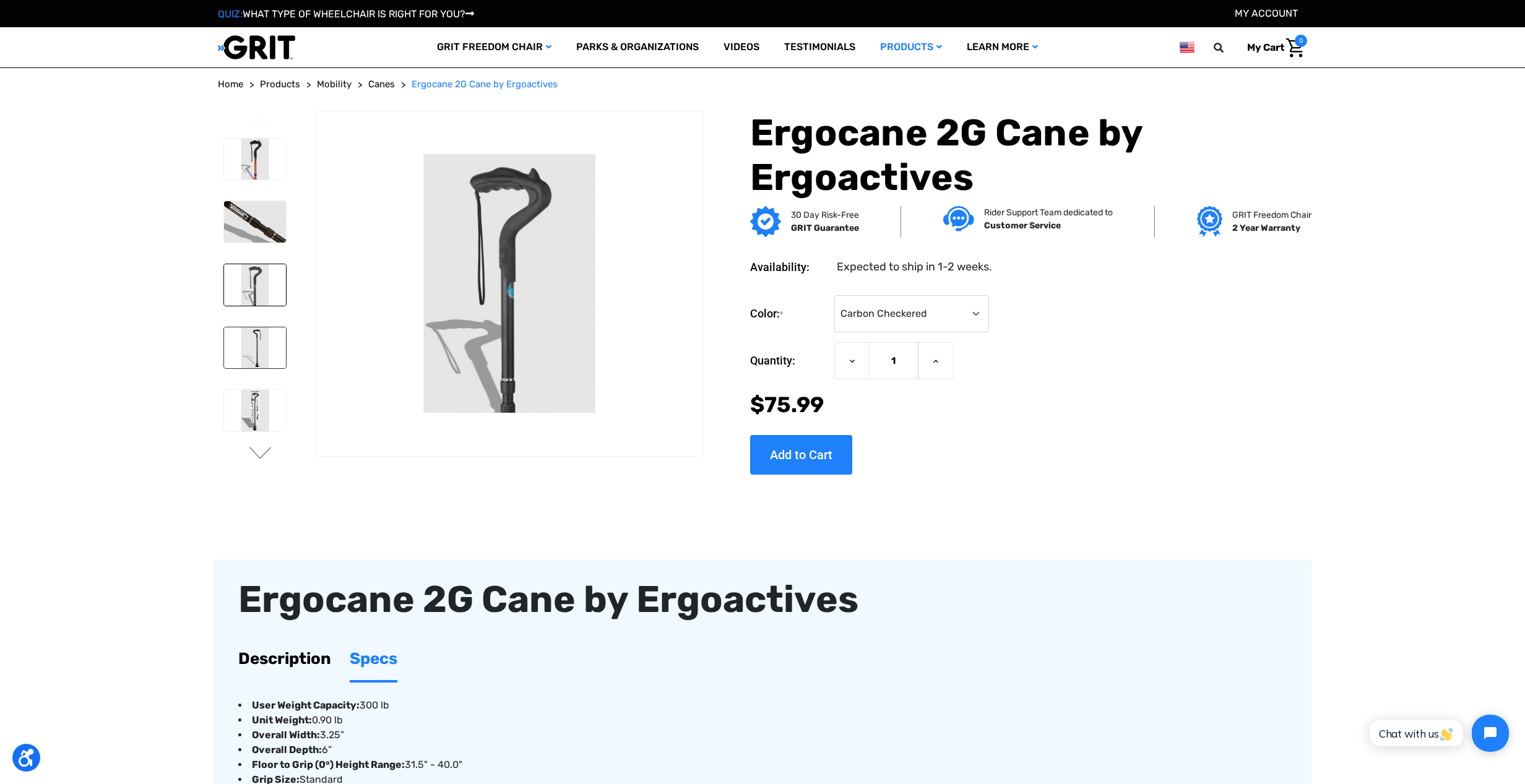
click at [261, 344] on img at bounding box center [255, 348] width 62 height 42
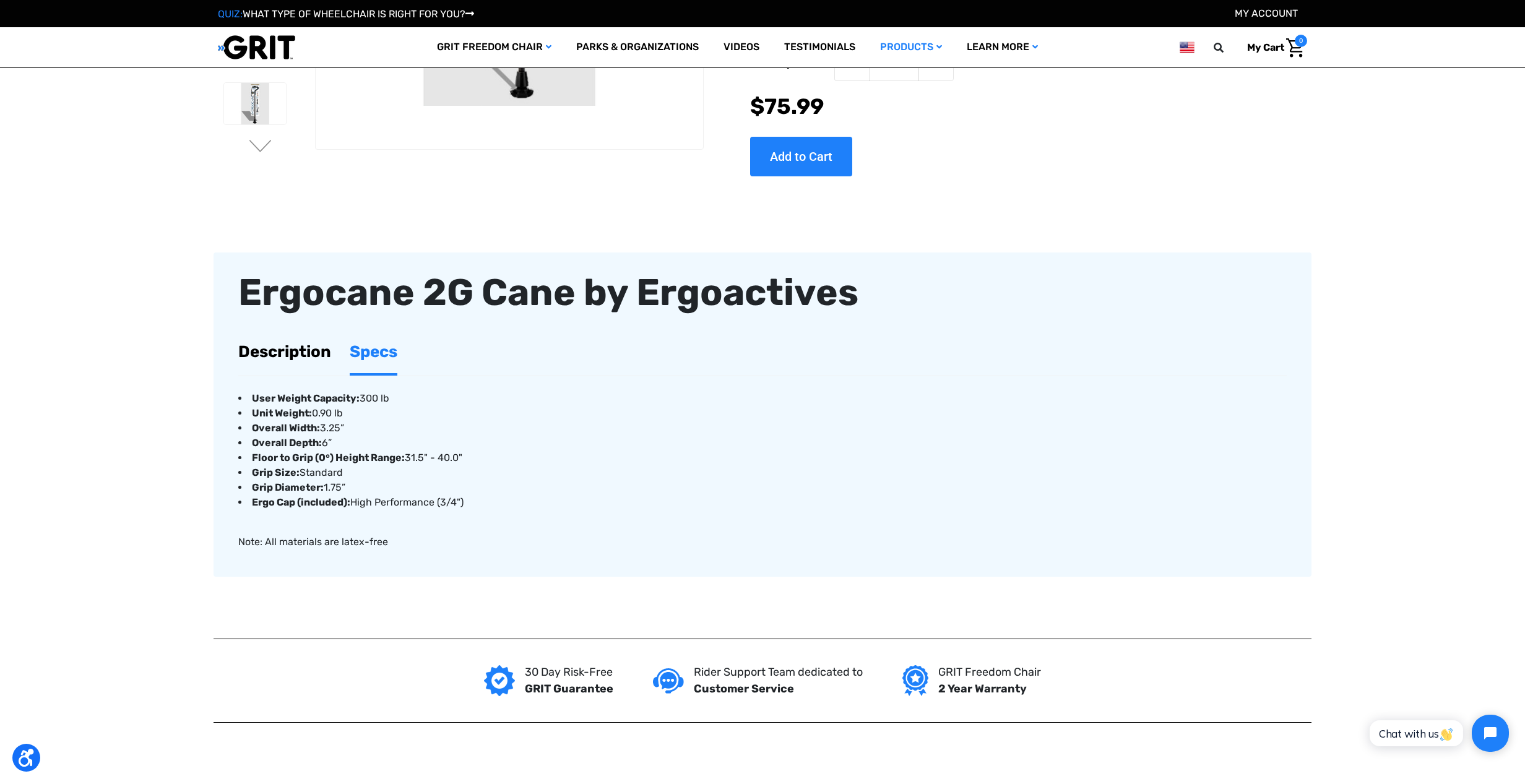
scroll to position [262, 0]
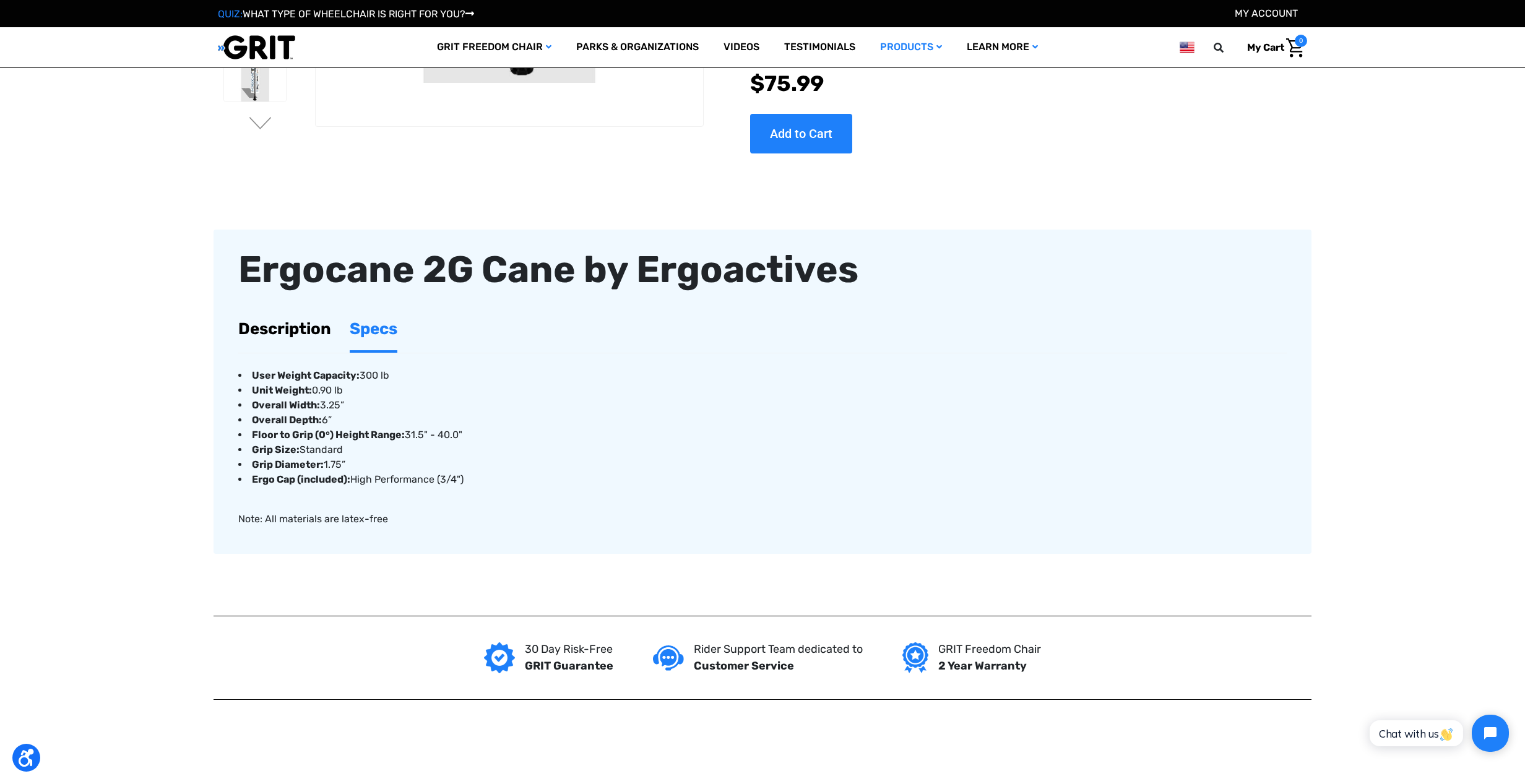
click at [288, 333] on link "Description" at bounding box center [284, 329] width 93 height 42
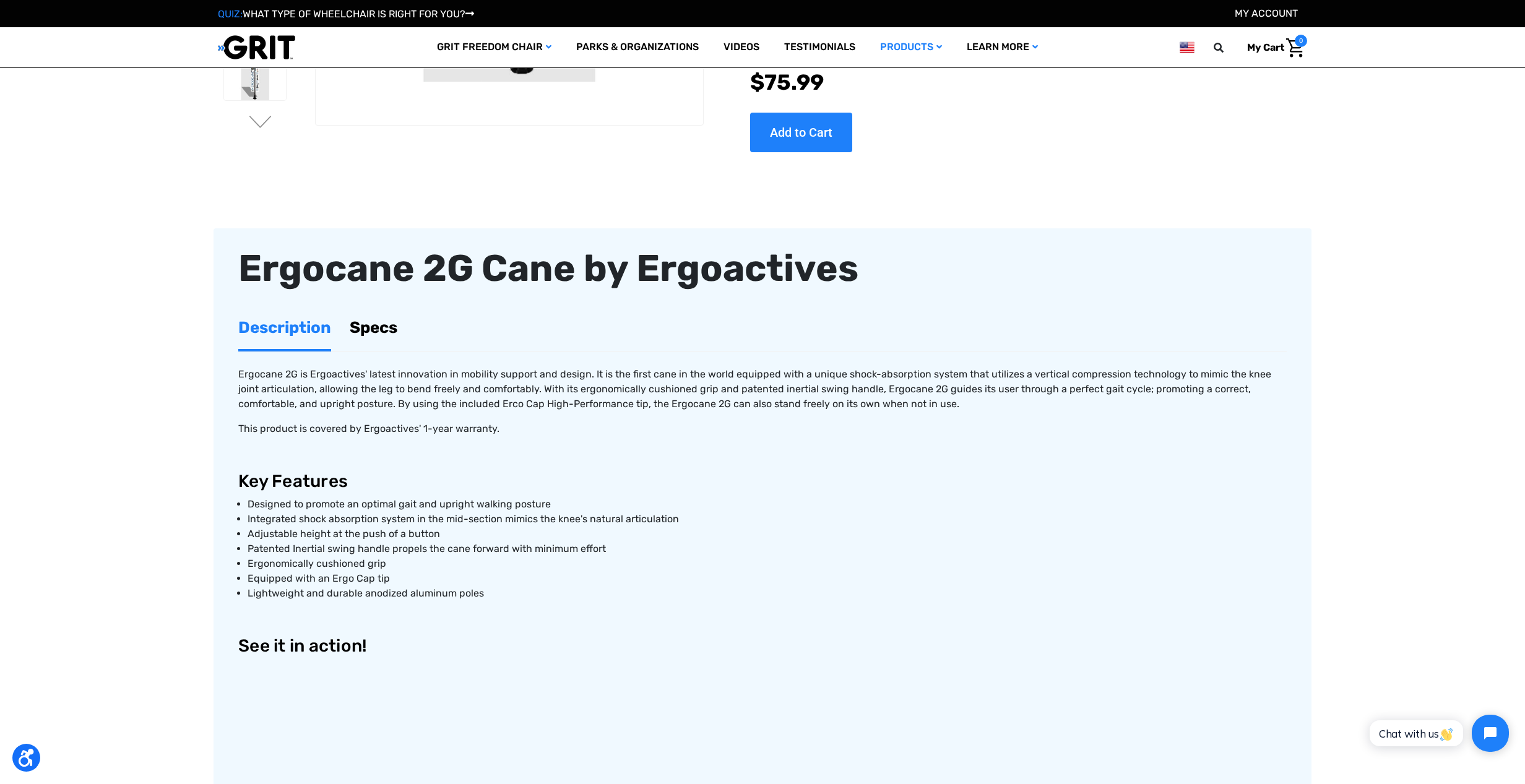
scroll to position [616, 0]
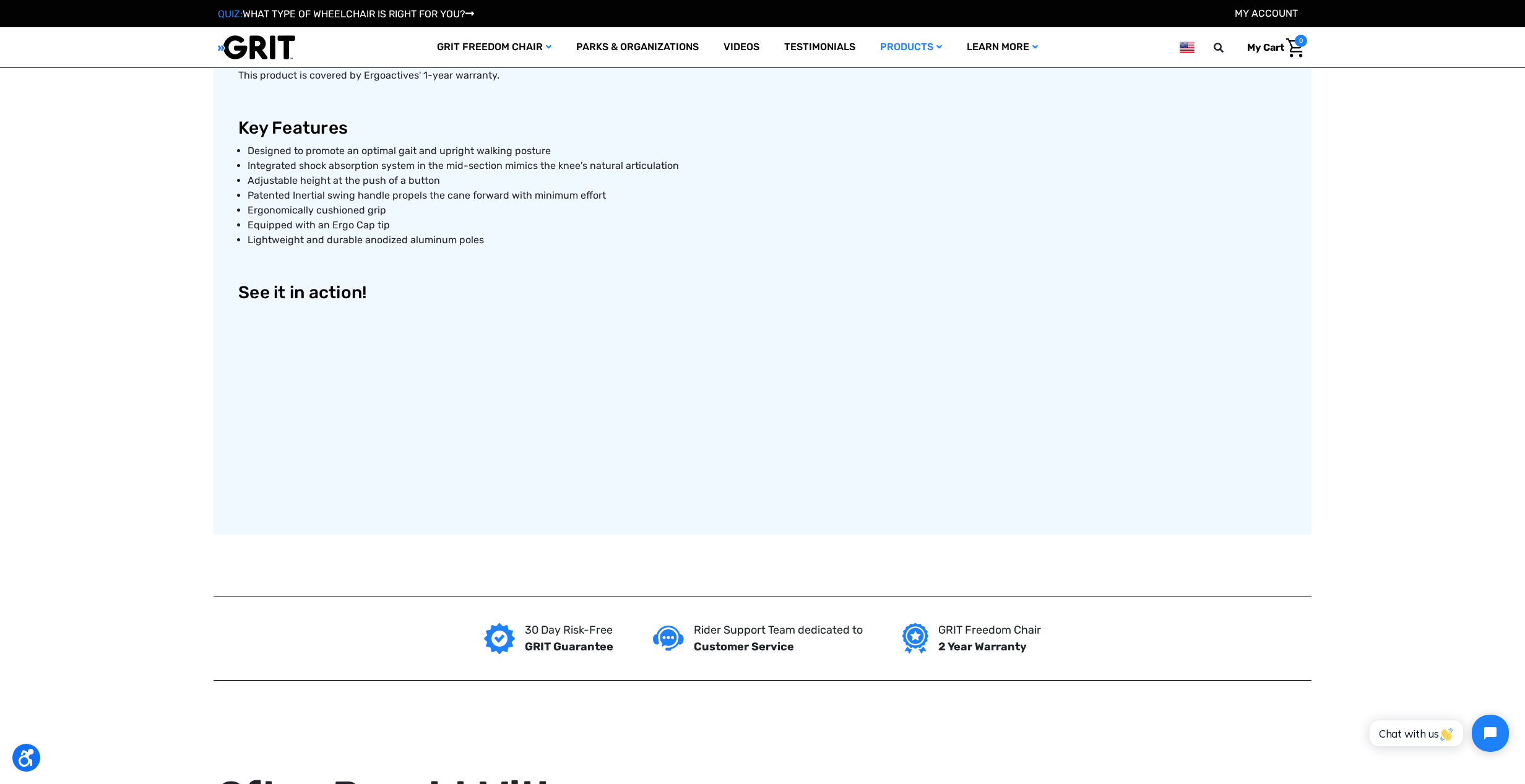
click at [1295, 355] on article "Ergocane 2G Cane by Ergoactives Description Specs Ergocane 2G is Ergoactives' l…" at bounding box center [762, 205] width 1098 height 659
click at [1412, 400] on main "Home Products Mobility Canes Ergocane 2G Cane by Ergoactives You are currently …" at bounding box center [762, 424] width 1525 height 2063
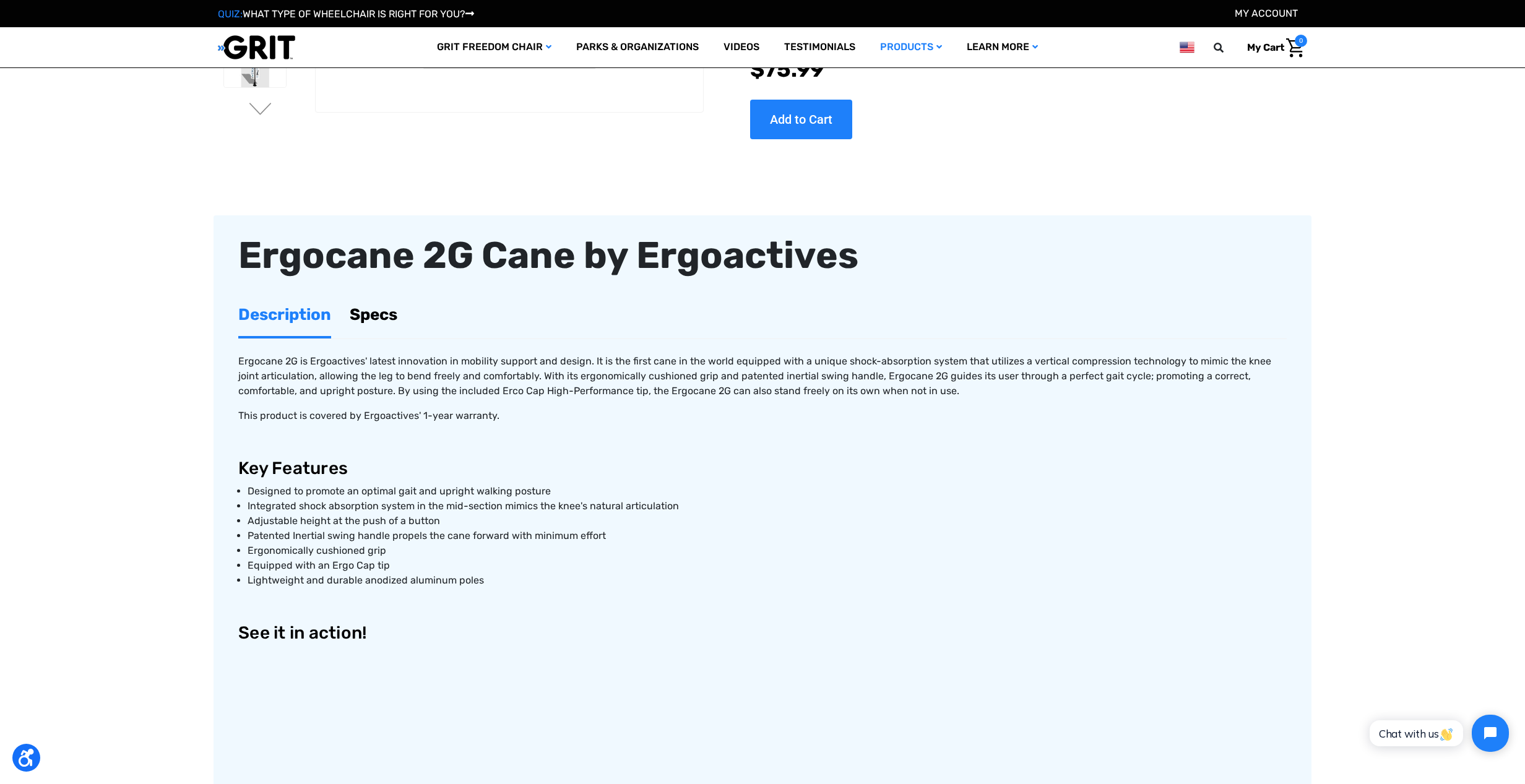
scroll to position [0, 0]
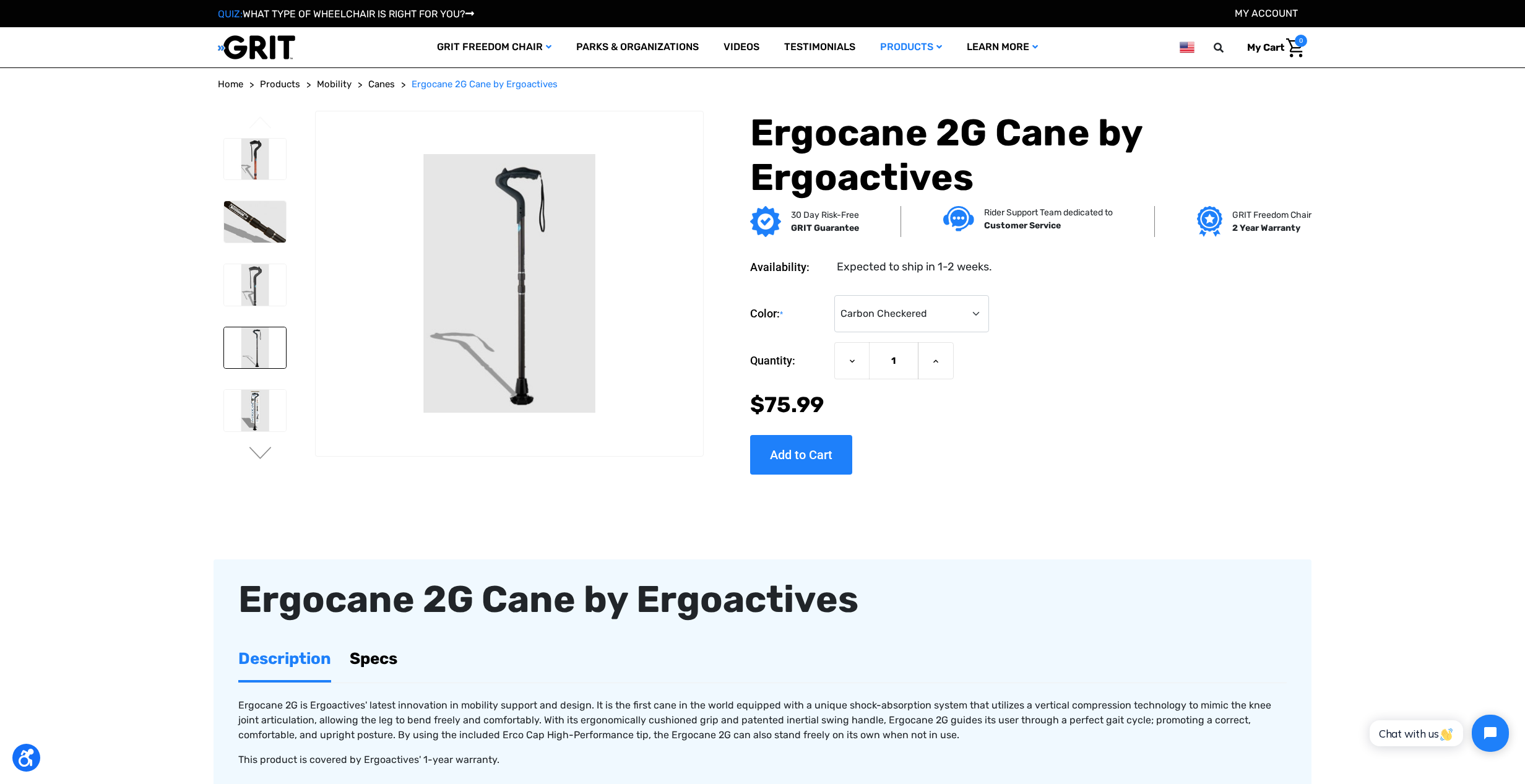
click at [261, 51] on img at bounding box center [256, 48] width 77 height 26
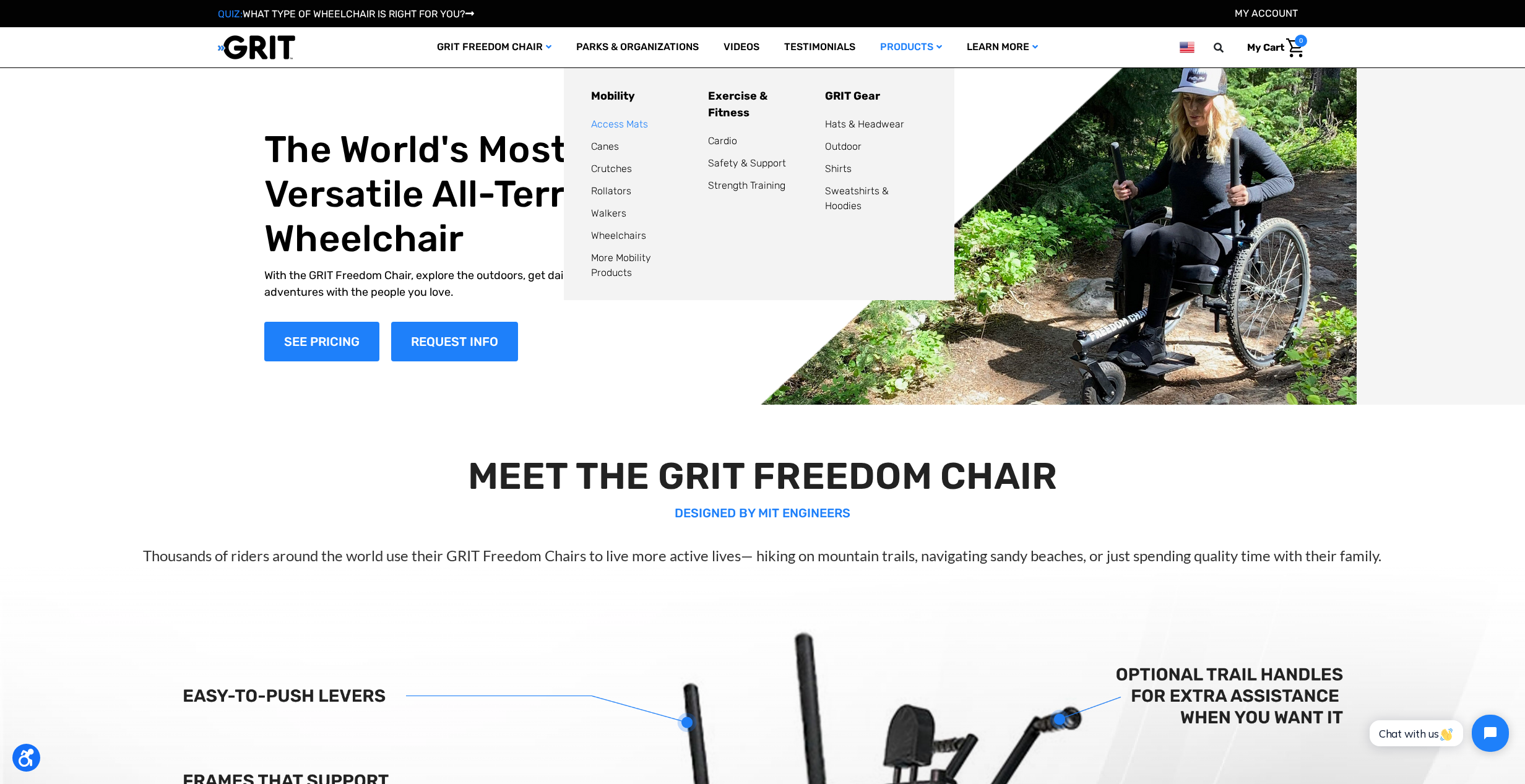
click at [612, 122] on link "Access Mats" at bounding box center [619, 124] width 57 height 12
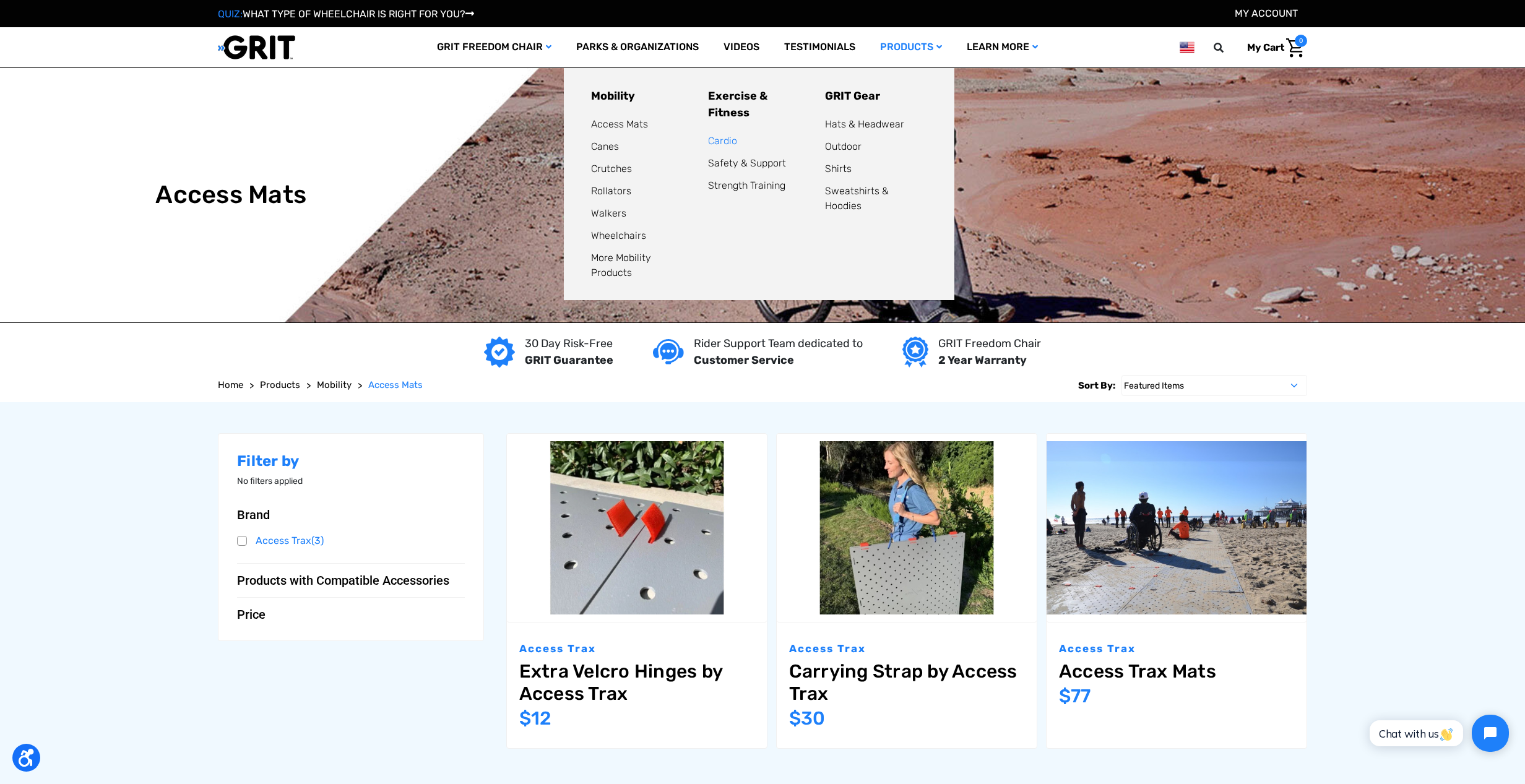
click at [723, 135] on link "Cardio" at bounding box center [723, 141] width 29 height 12
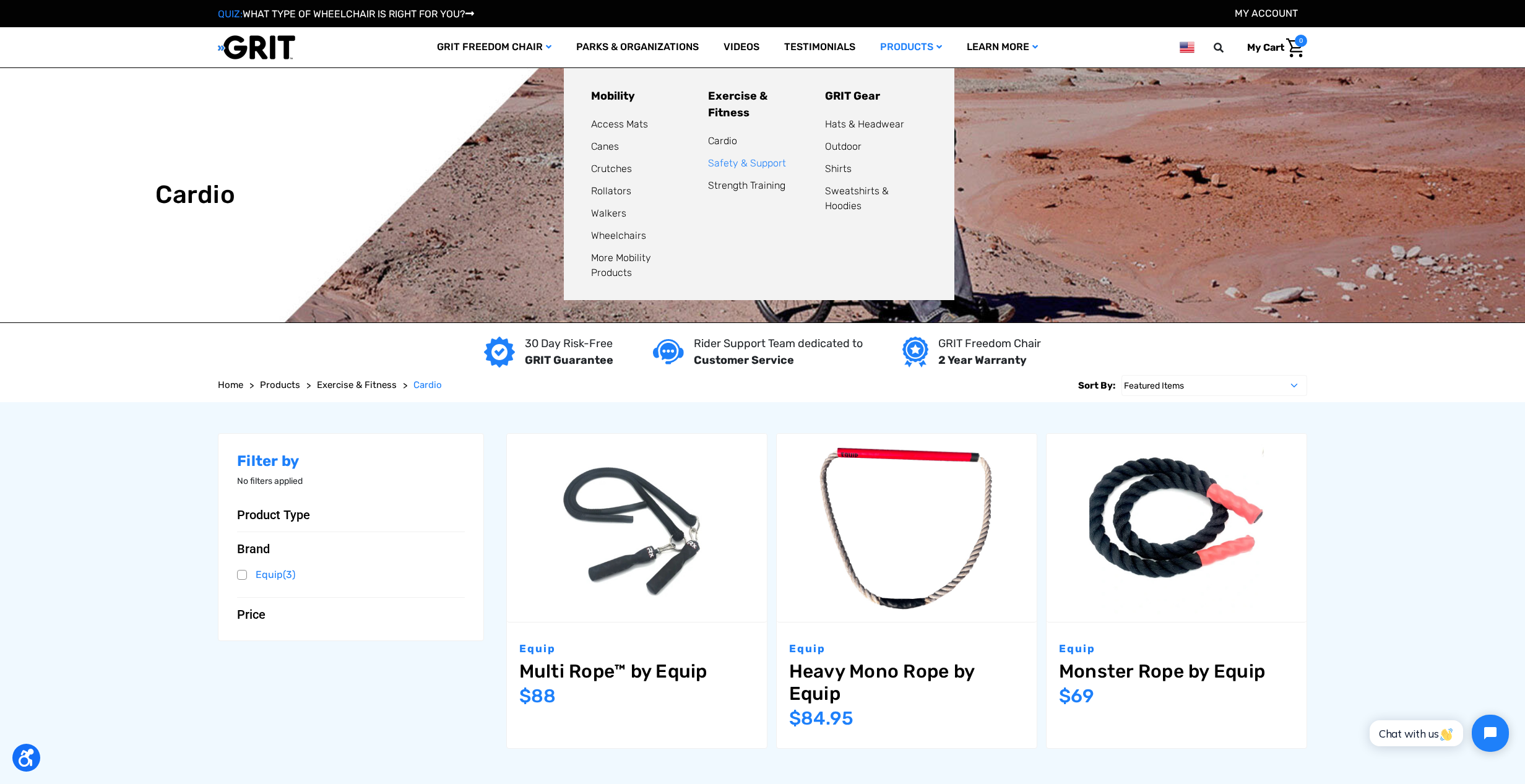
click at [759, 157] on link "Safety & Support" at bounding box center [747, 163] width 78 height 12
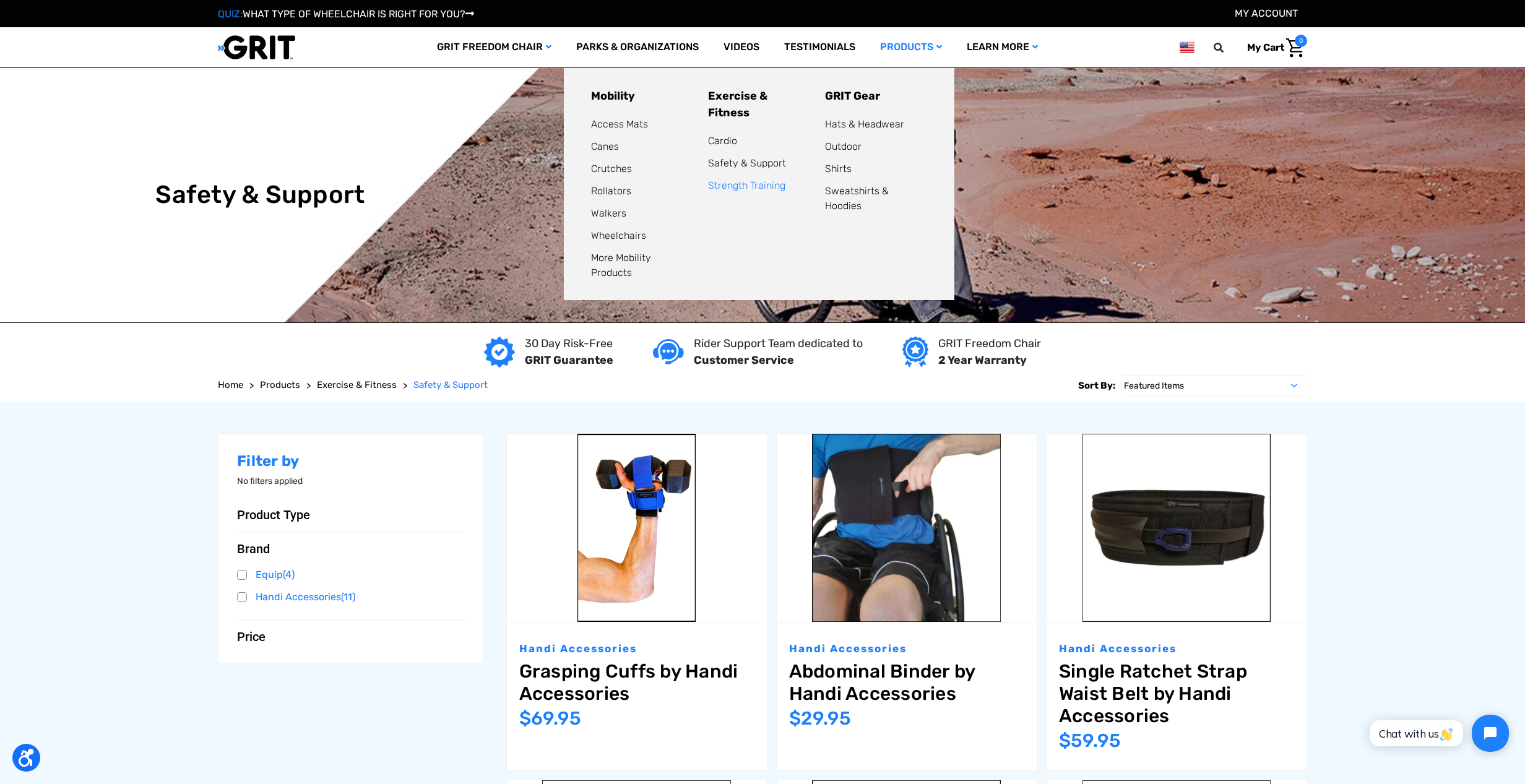
click at [763, 179] on link "Strength Training" at bounding box center [747, 185] width 77 height 12
click at [595, 145] on link "Canes" at bounding box center [605, 147] width 28 height 12
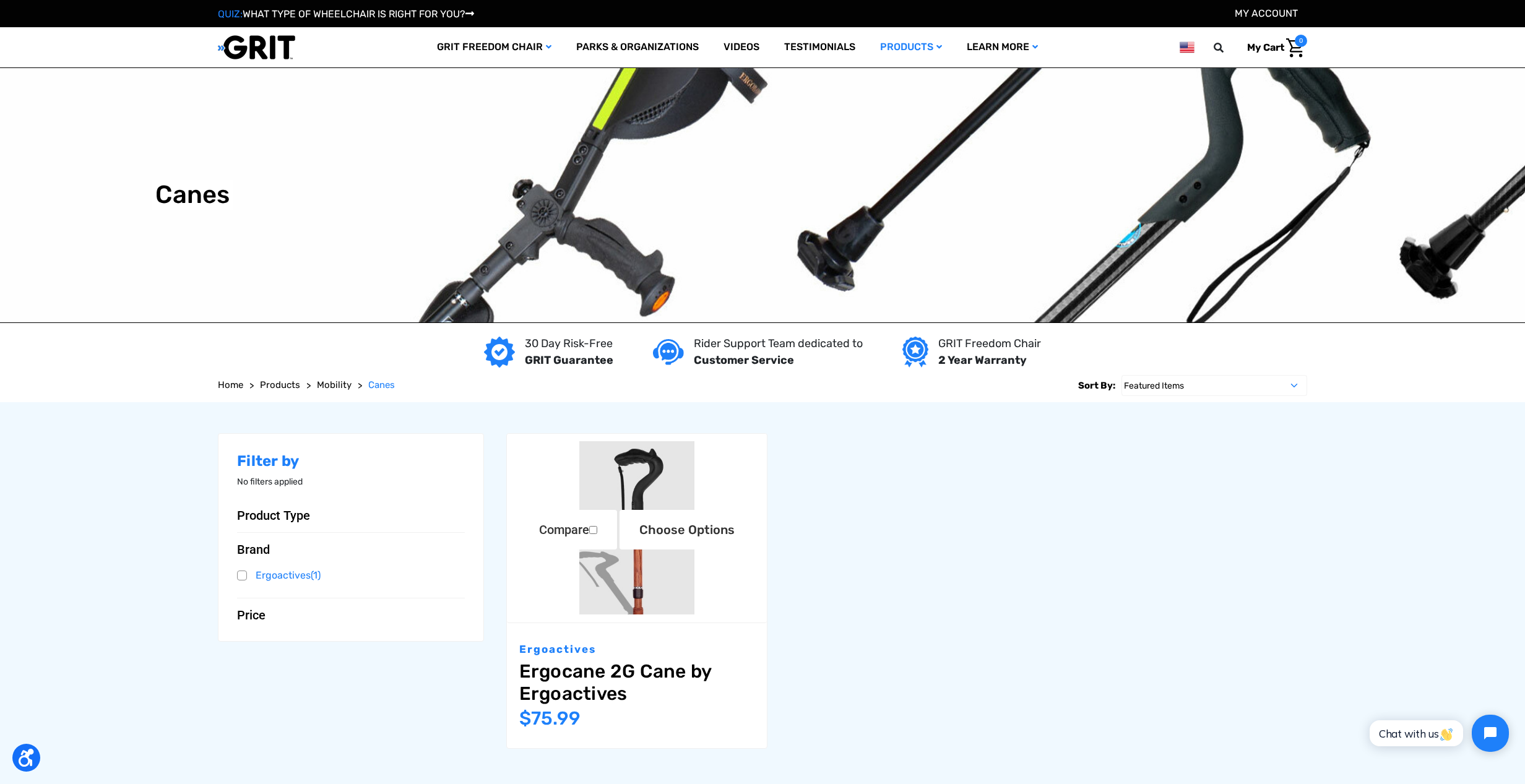
click at [634, 671] on link "Ergocane 2G Cane by Ergoactives" at bounding box center [637, 682] width 235 height 45
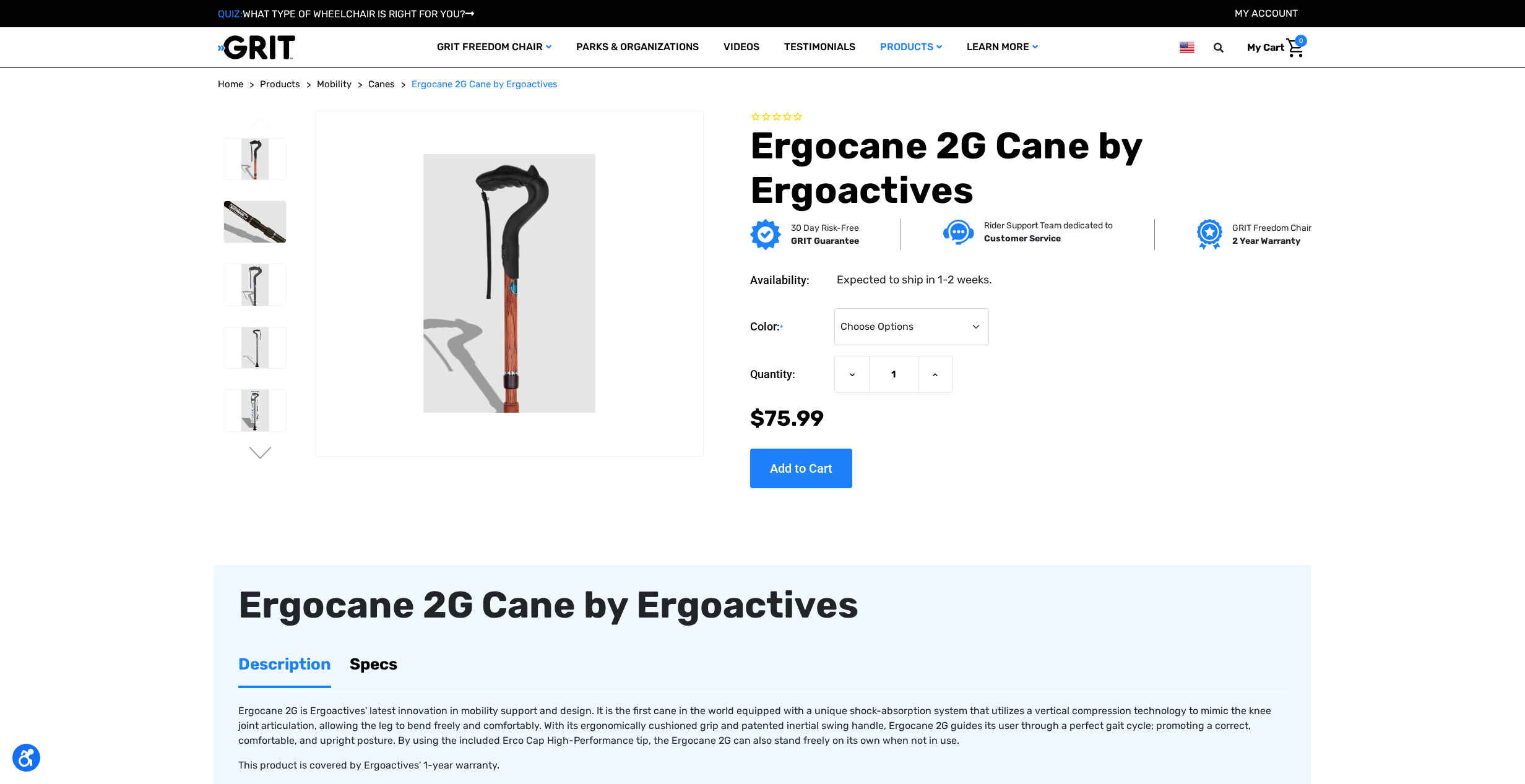
drag, startPoint x: 368, startPoint y: 665, endPoint x: 459, endPoint y: 654, distance: 91.7
click at [370, 665] on link "Specs" at bounding box center [374, 665] width 48 height 42
